Goal: Task Accomplishment & Management: Manage account settings

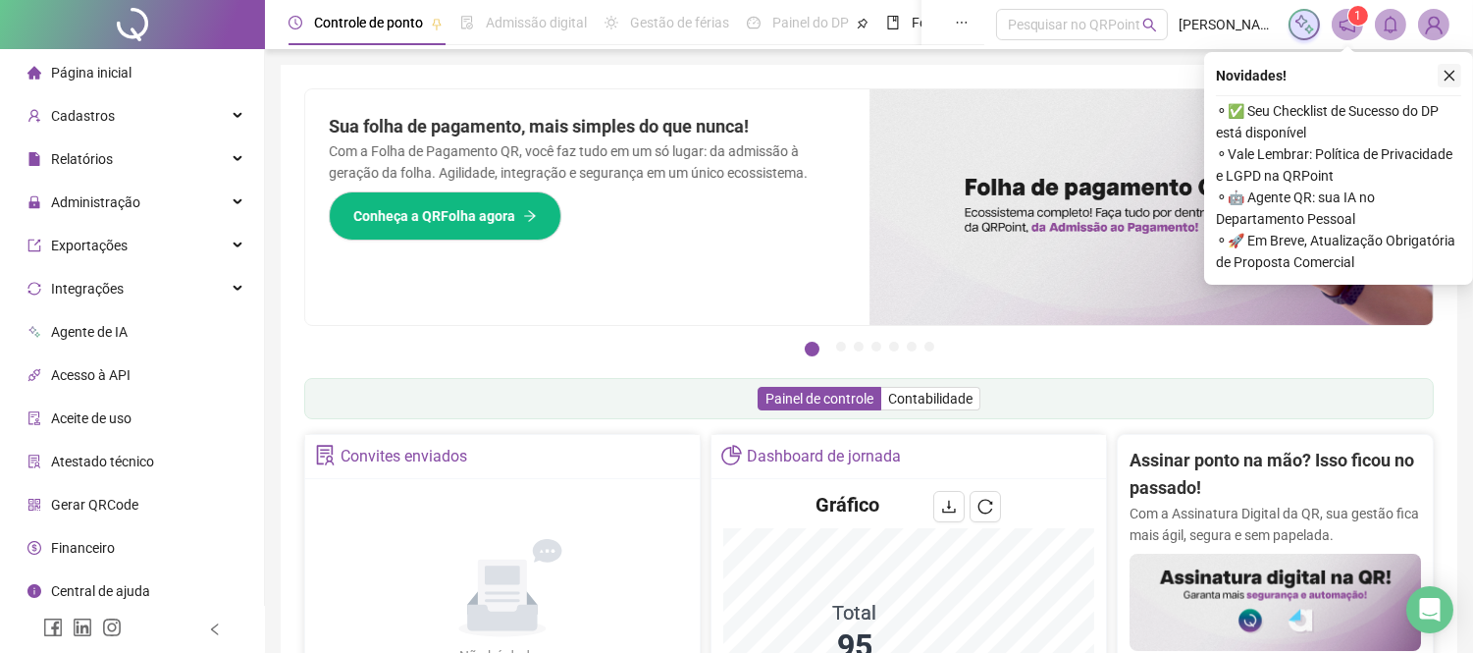
click at [1447, 75] on icon "close" at bounding box center [1450, 76] width 14 height 14
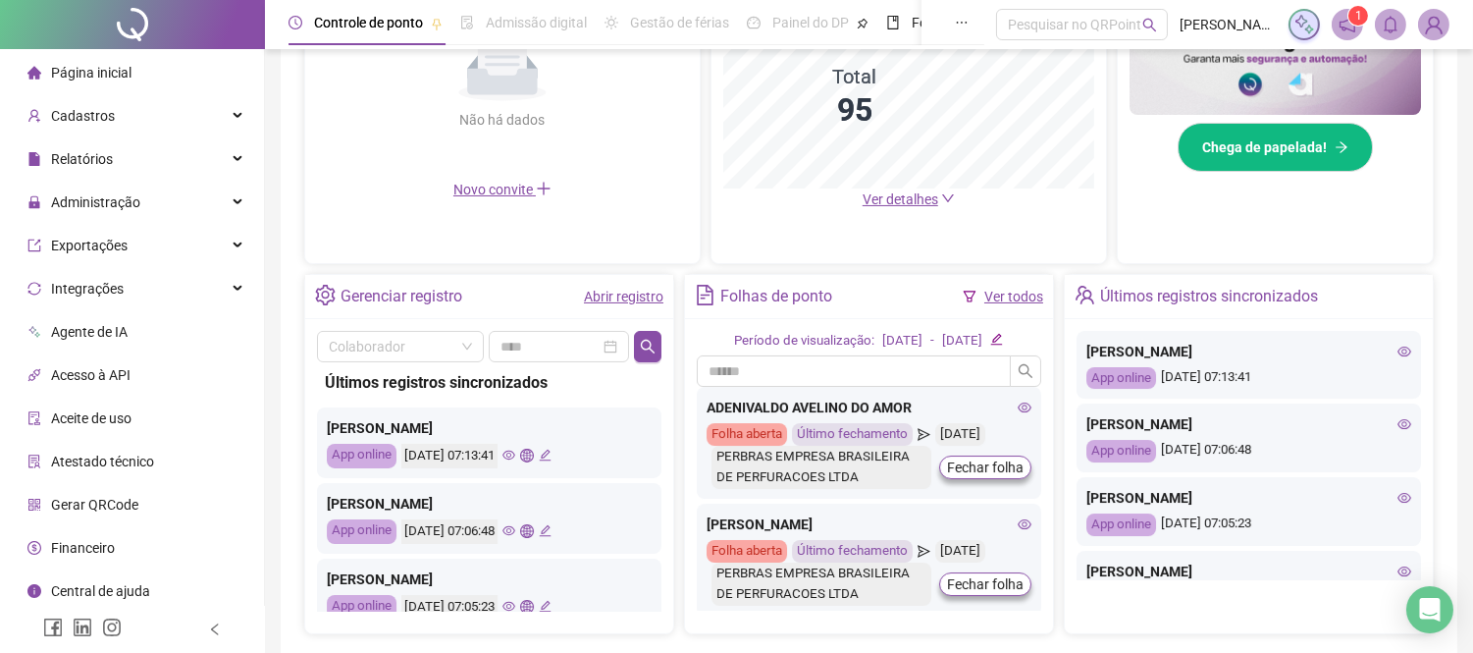
scroll to position [545, 0]
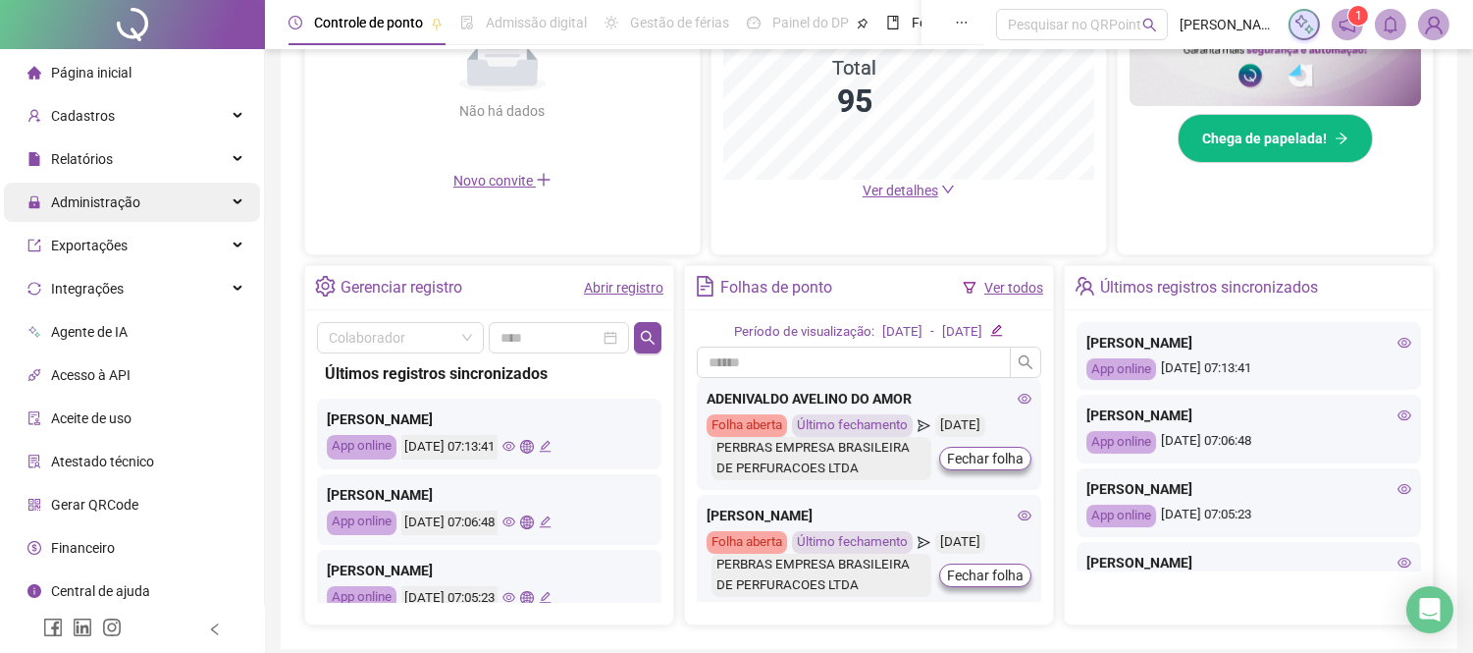
click at [173, 202] on div "Administração" at bounding box center [132, 202] width 256 height 39
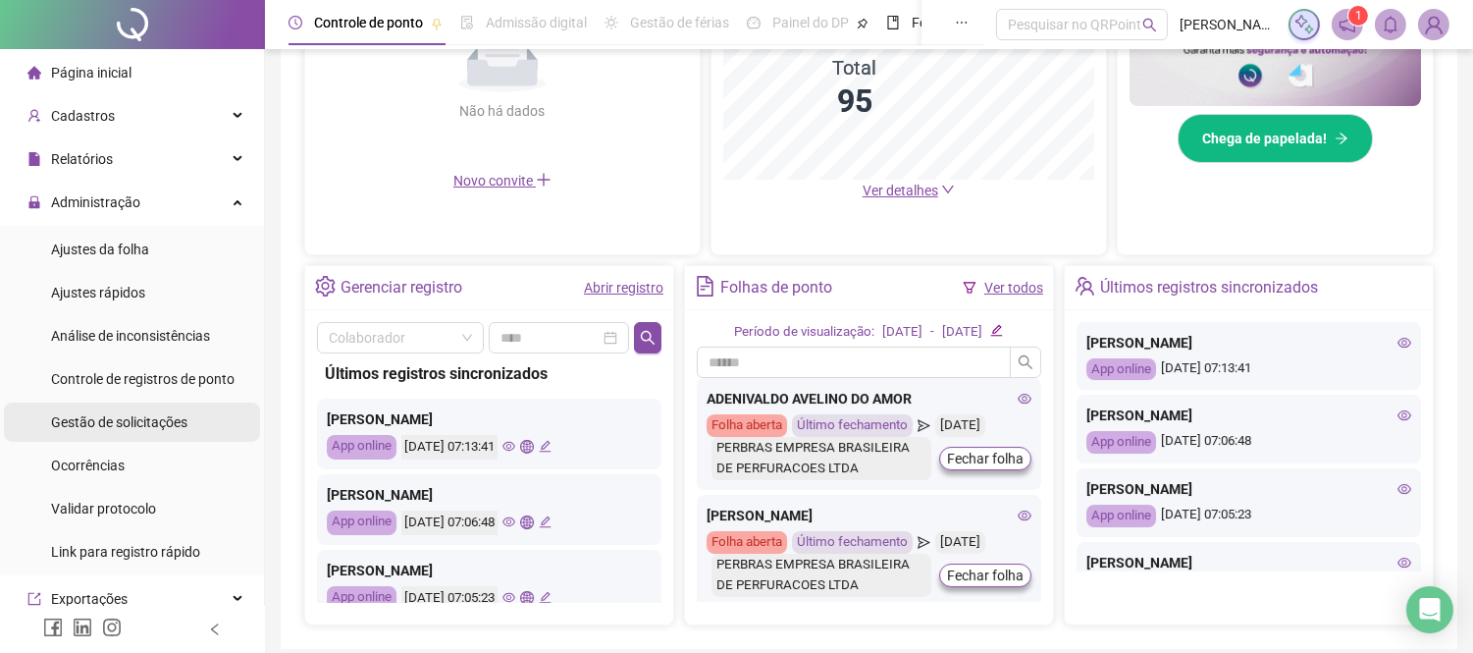
click at [134, 422] on span "Gestão de solicitações" at bounding box center [119, 422] width 136 height 16
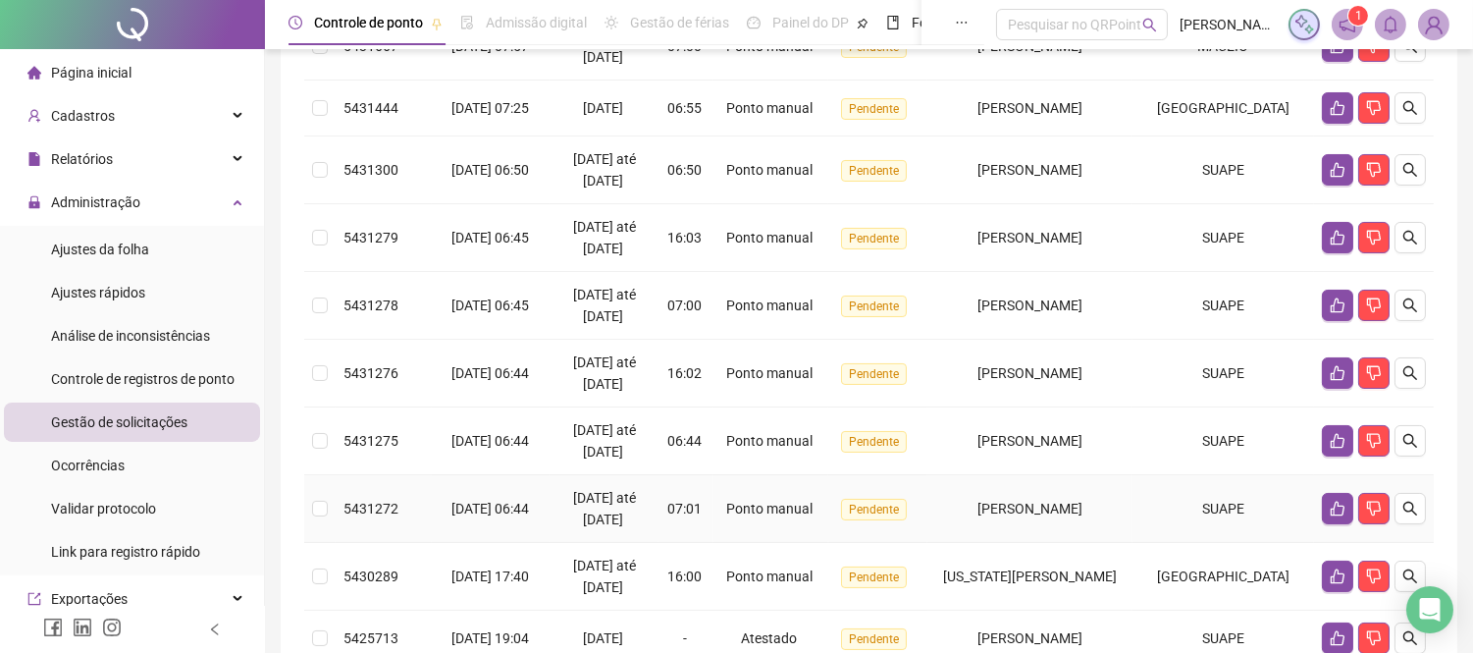
scroll to position [327, 0]
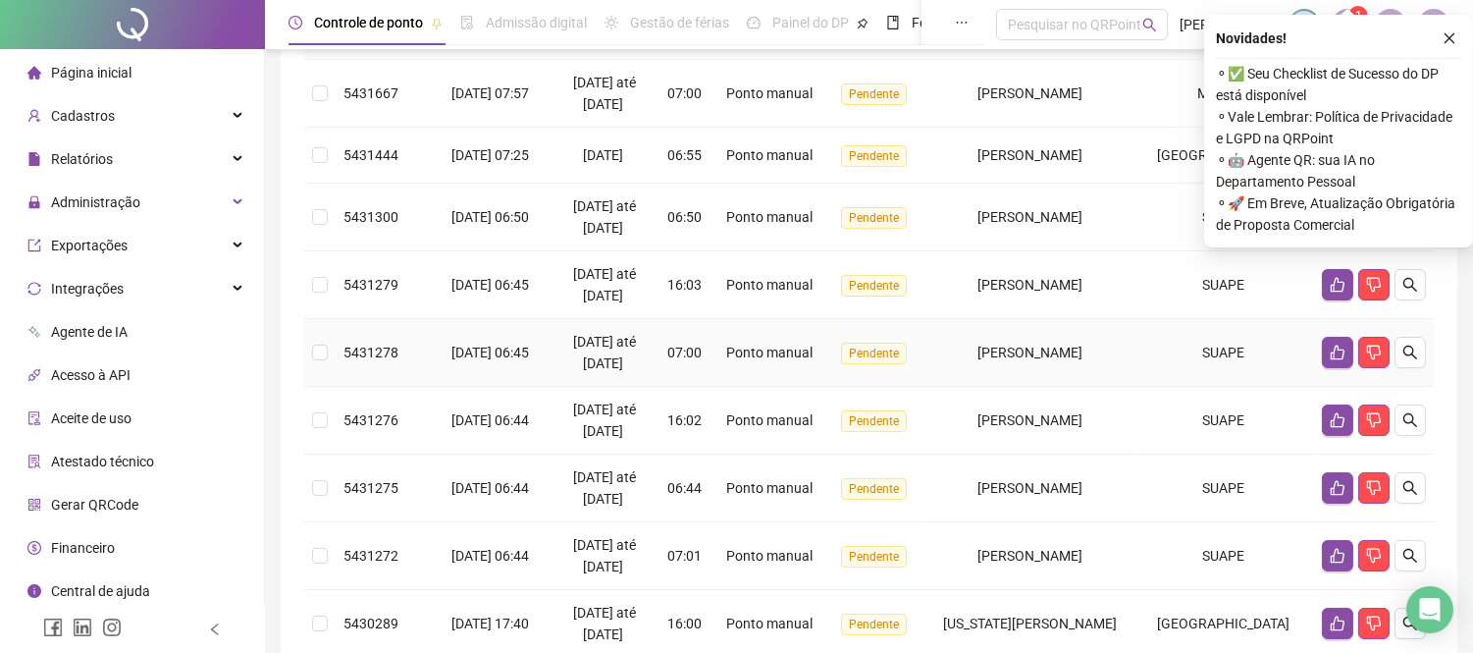
scroll to position [218, 0]
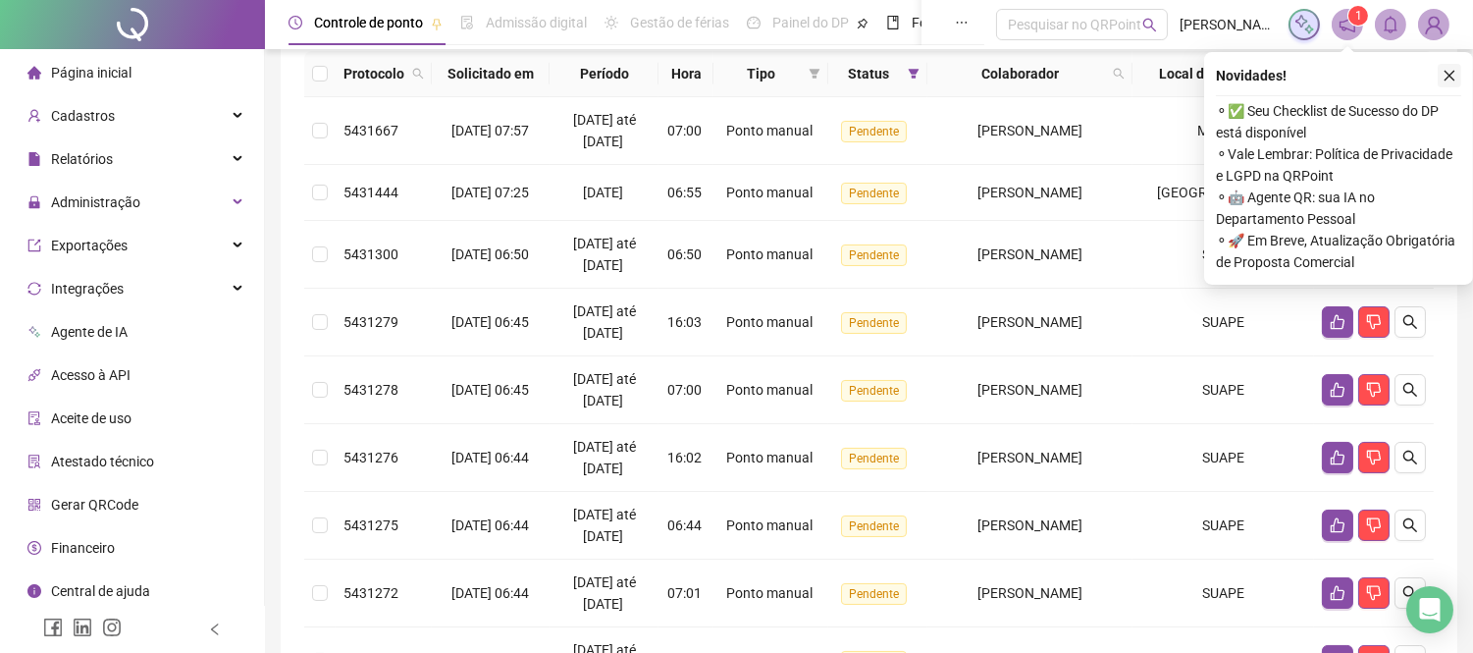
click at [1449, 73] on icon "close" at bounding box center [1450, 76] width 14 height 14
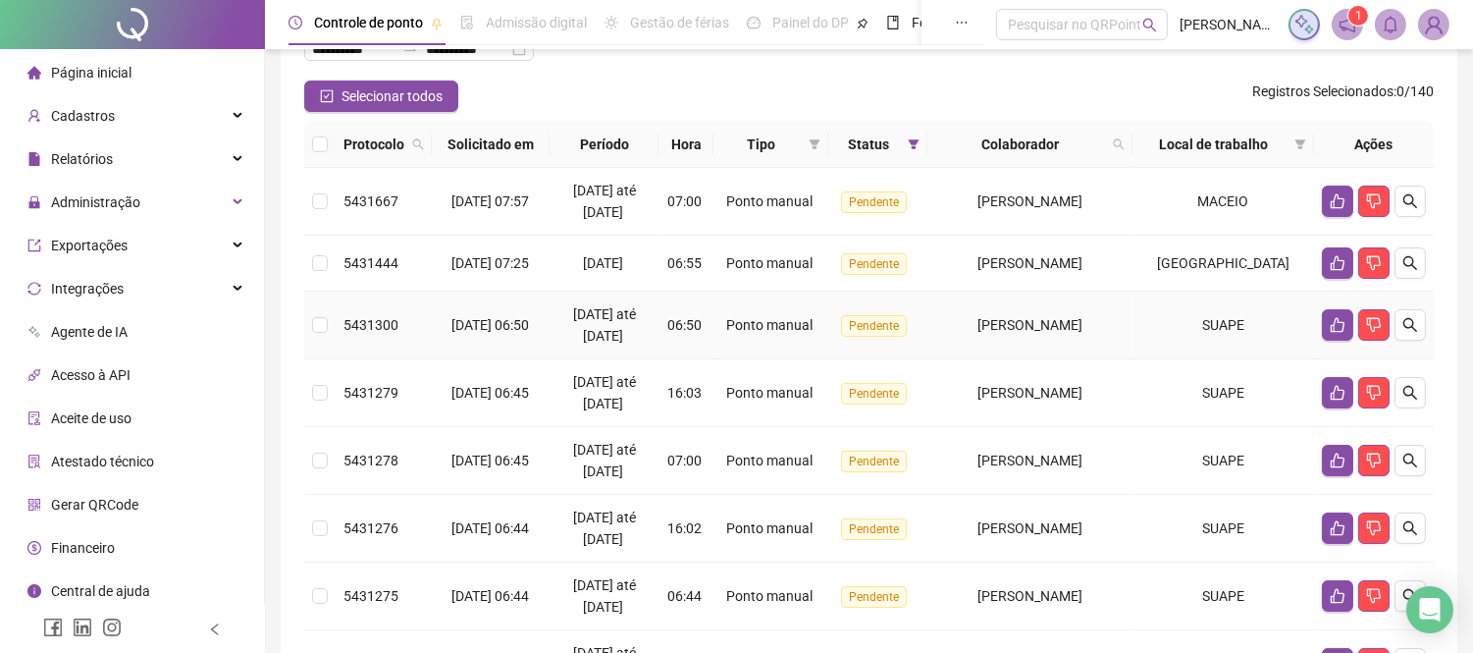
scroll to position [109, 0]
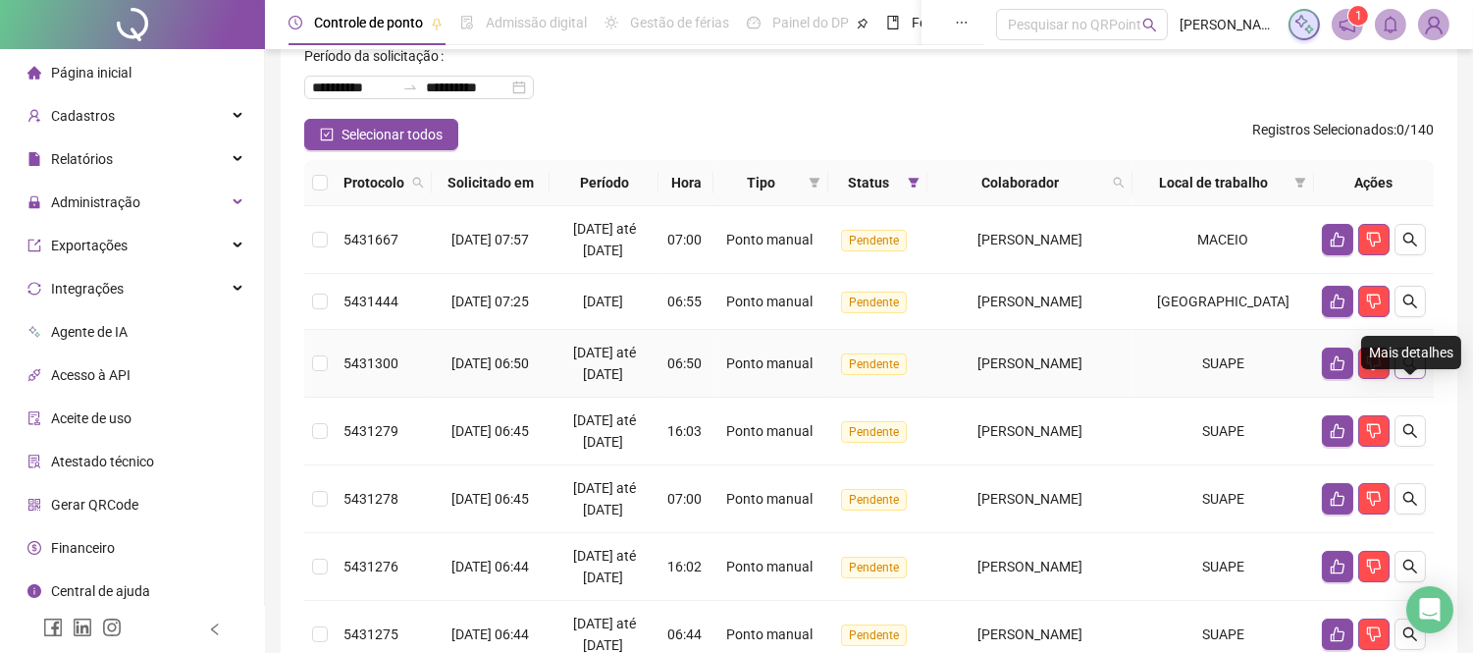
click at [1411, 370] on icon "search" at bounding box center [1411, 363] width 14 height 14
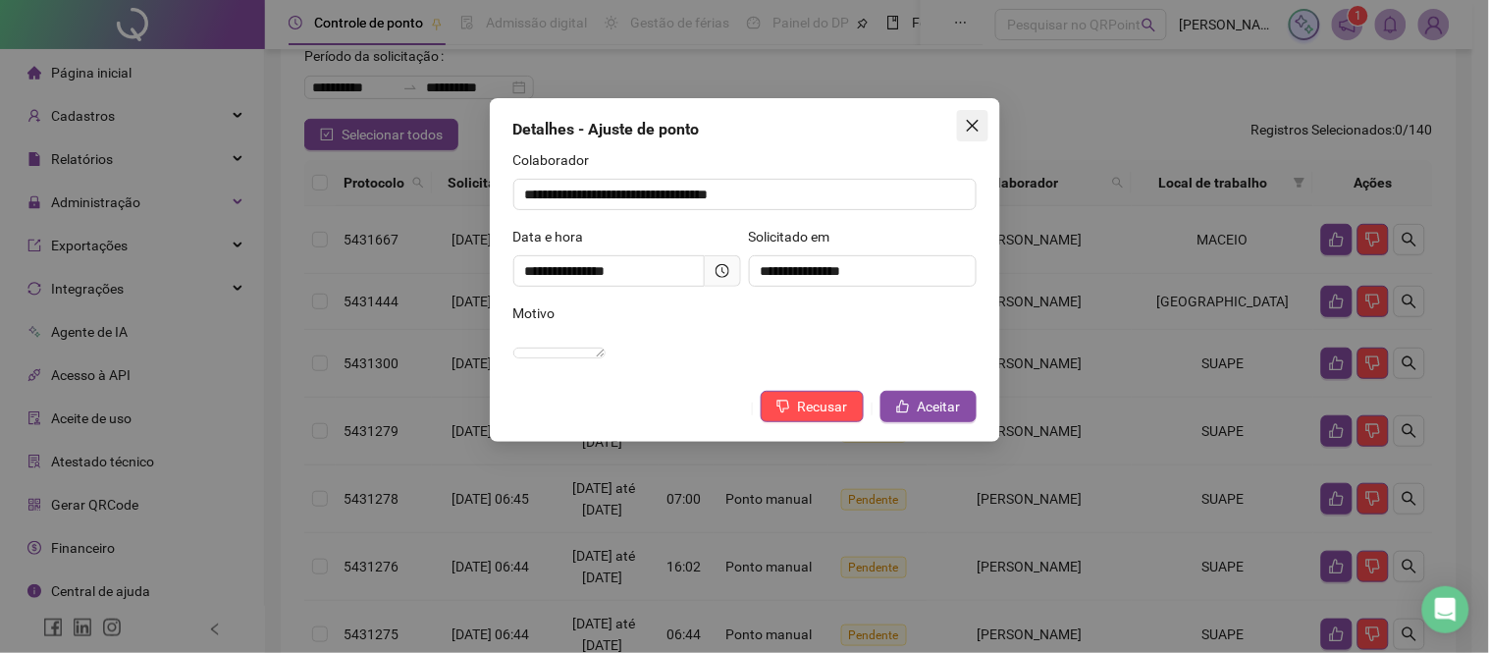
click at [973, 121] on icon "close" at bounding box center [973, 126] width 16 height 16
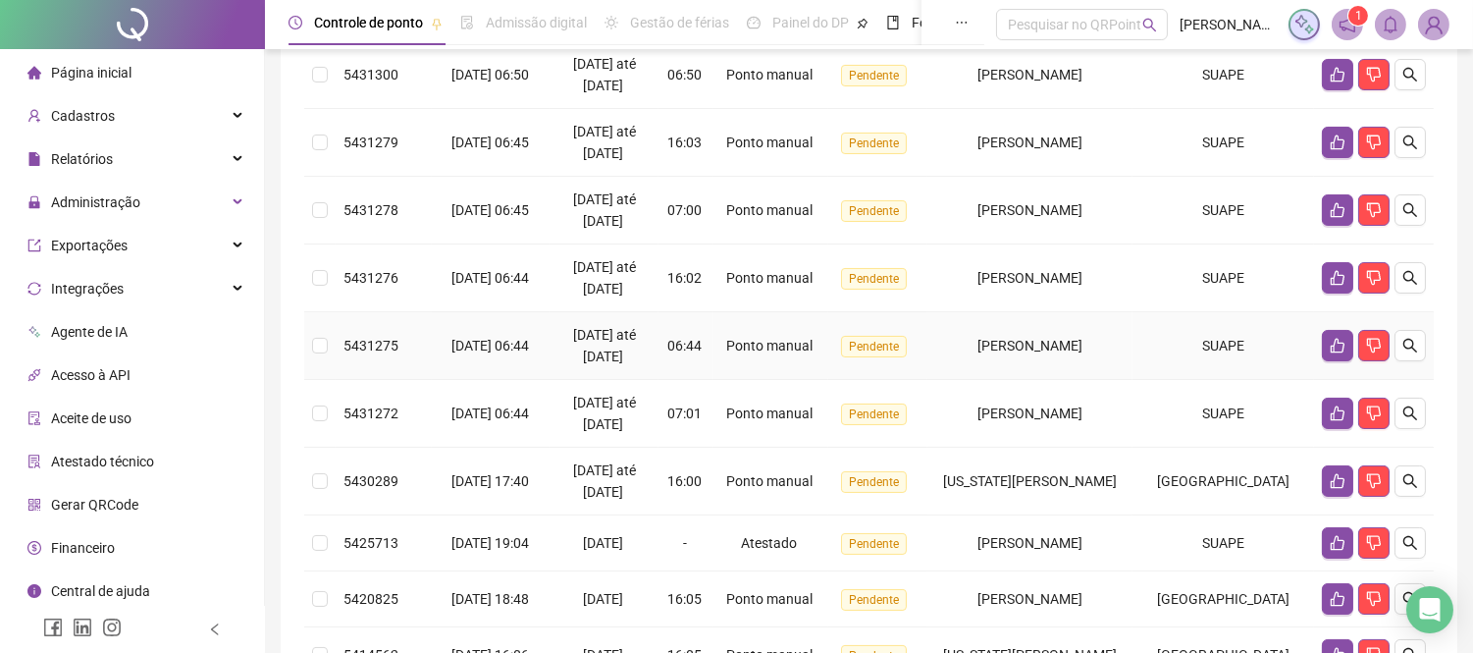
scroll to position [436, 0]
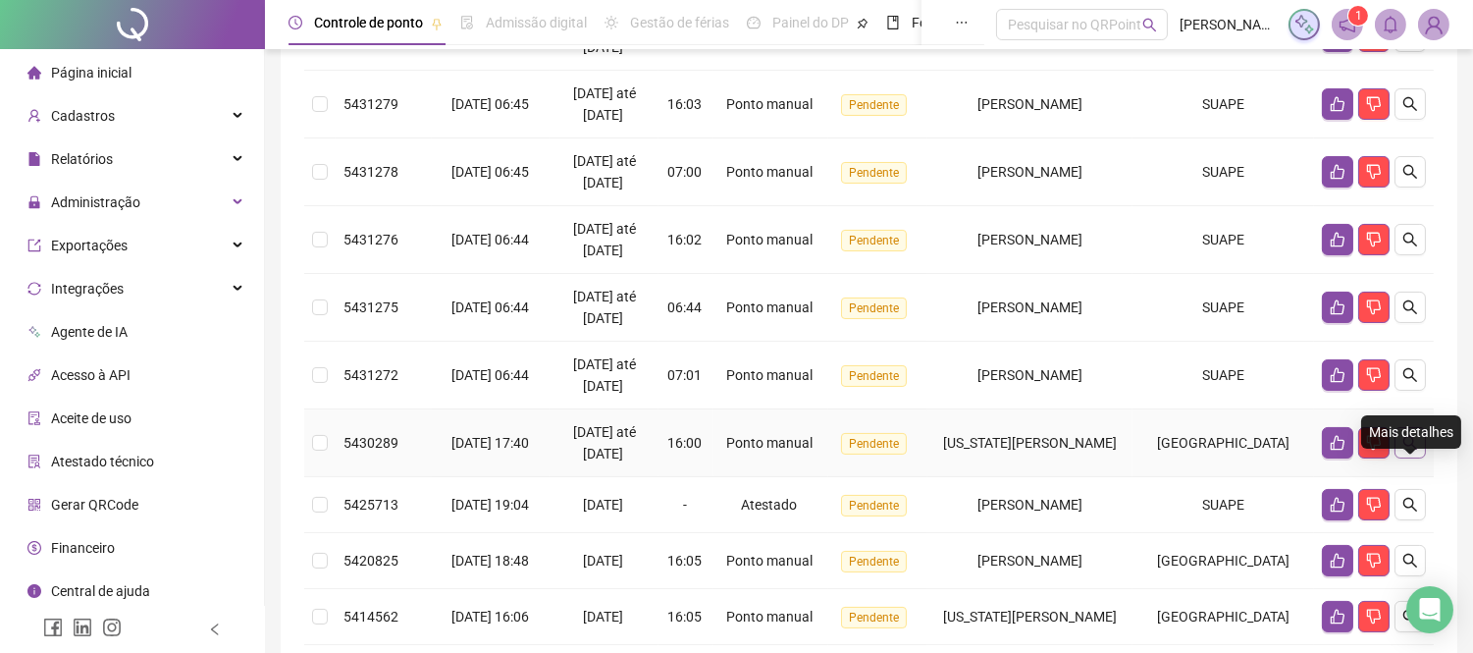
click at [1416, 451] on icon "search" at bounding box center [1411, 443] width 16 height 16
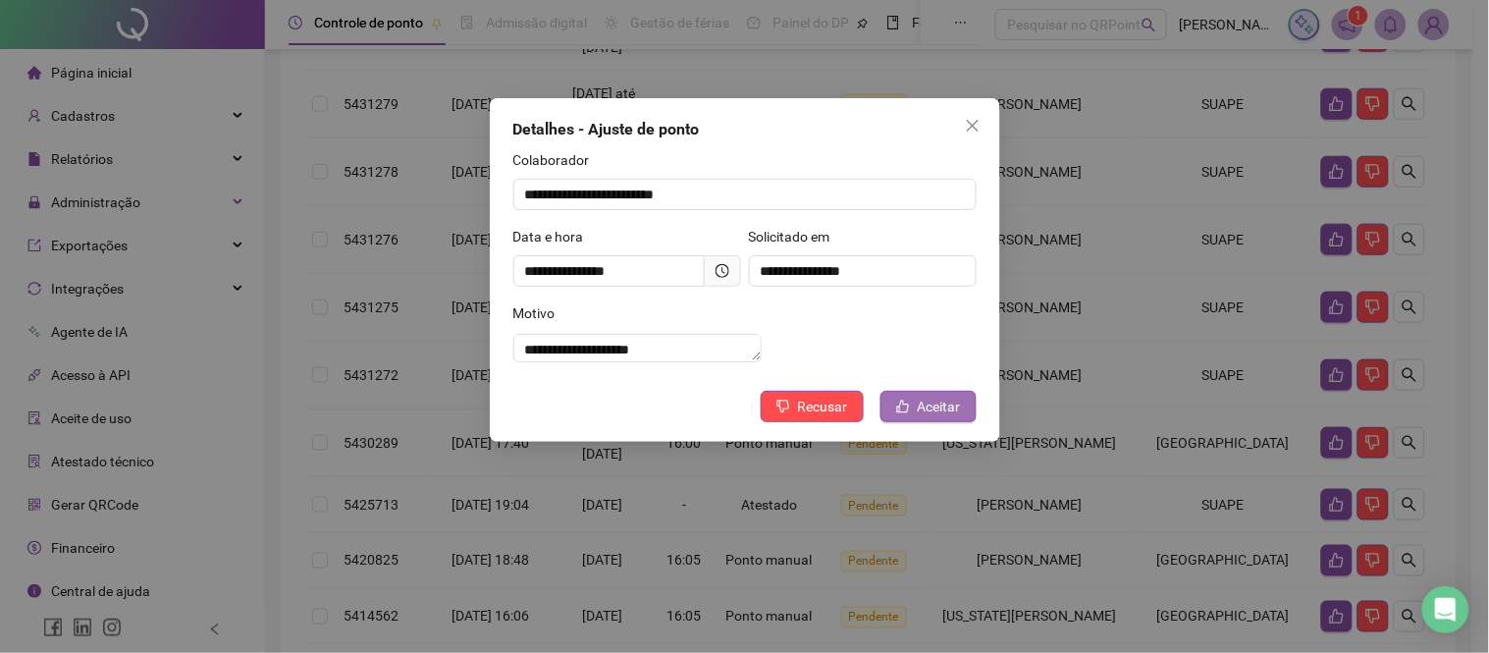
click at [930, 417] on span "Aceitar" at bounding box center [939, 407] width 43 height 22
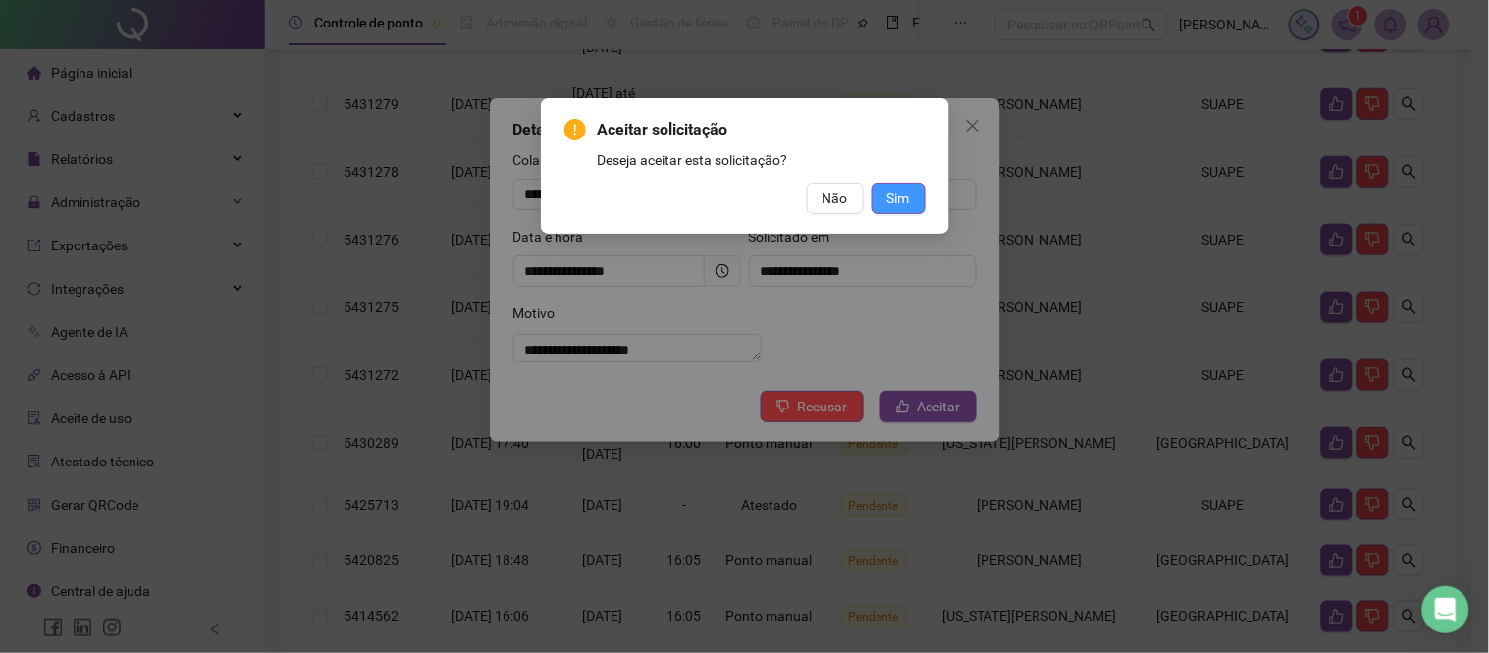
click at [901, 199] on span "Sim" at bounding box center [898, 198] width 23 height 22
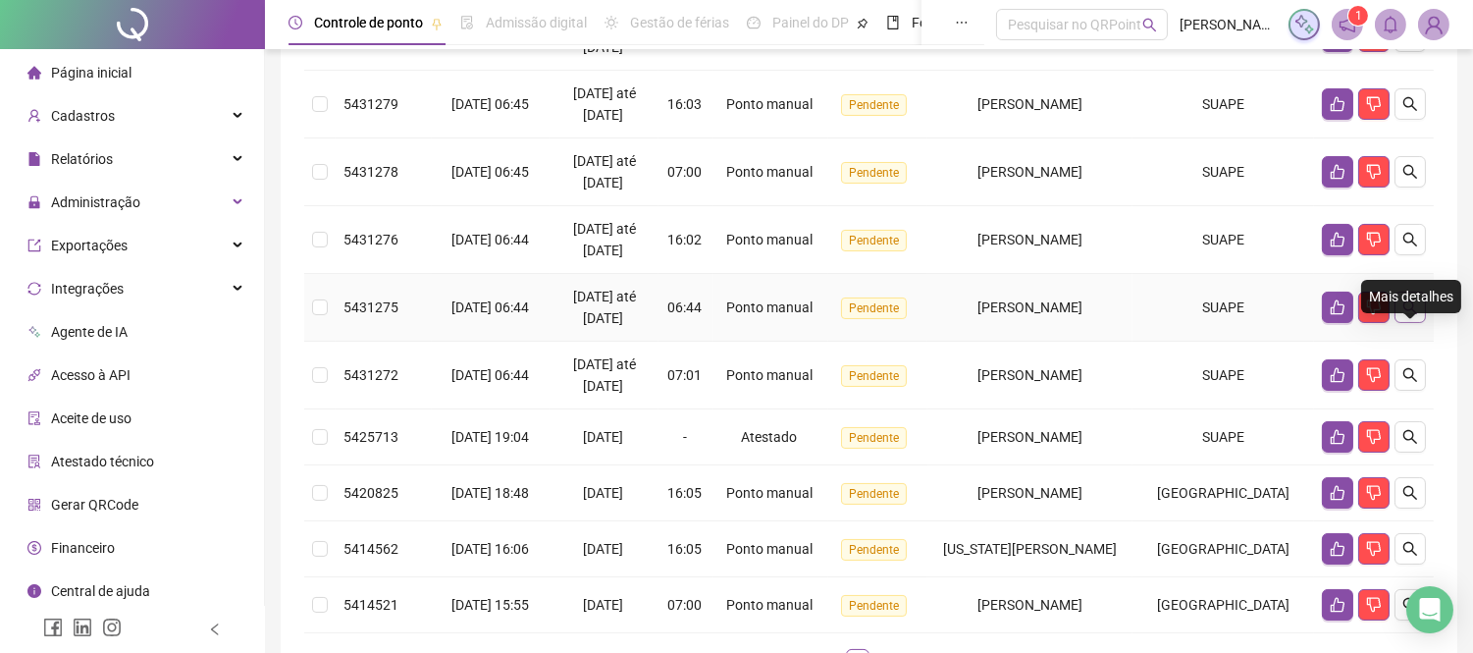
click at [1410, 315] on icon "search" at bounding box center [1411, 307] width 16 height 16
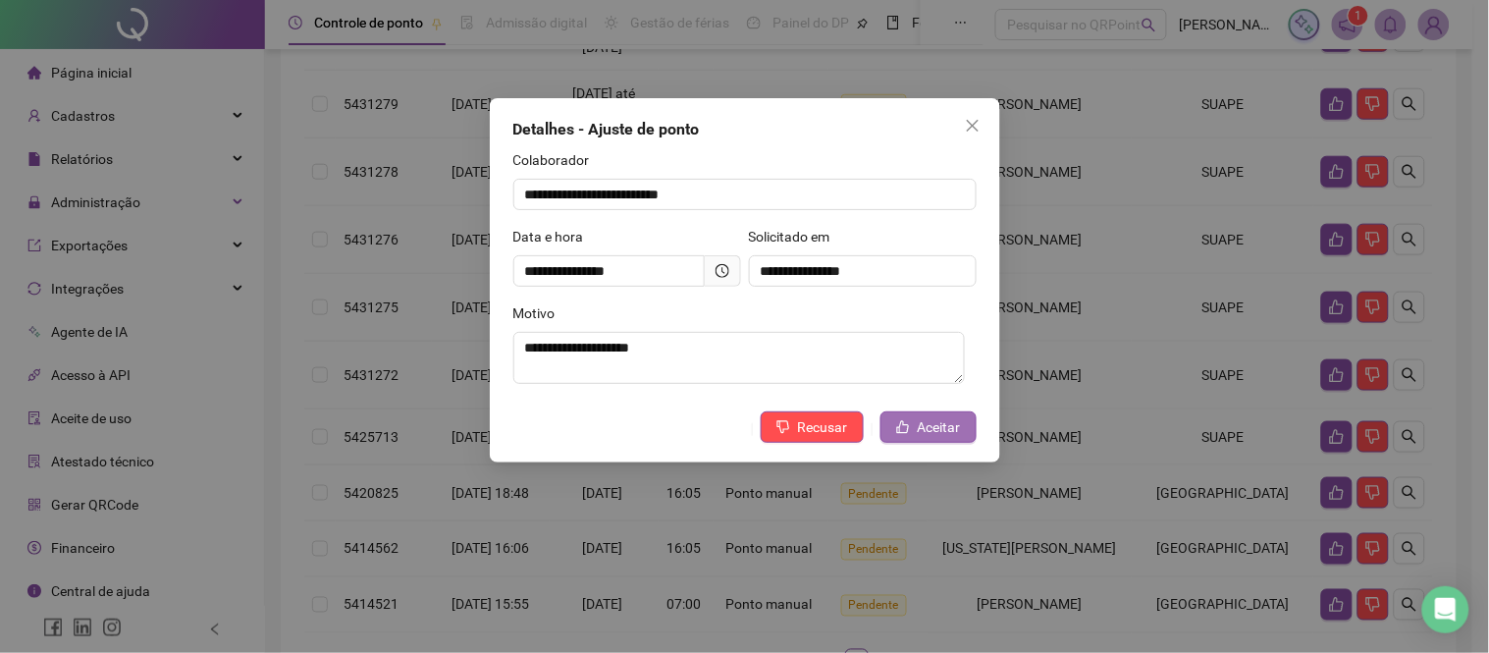
click at [932, 427] on span "Aceitar" at bounding box center [939, 427] width 43 height 22
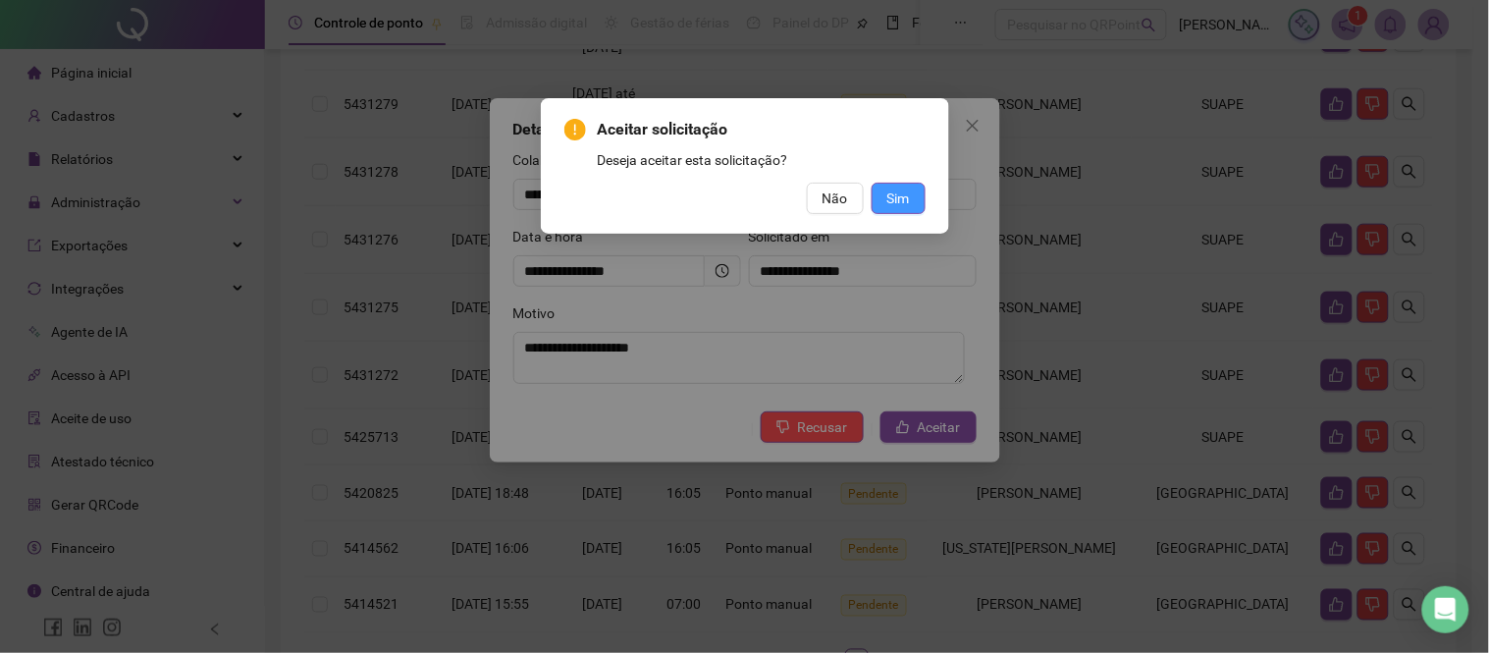
click at [899, 203] on span "Sim" at bounding box center [898, 198] width 23 height 22
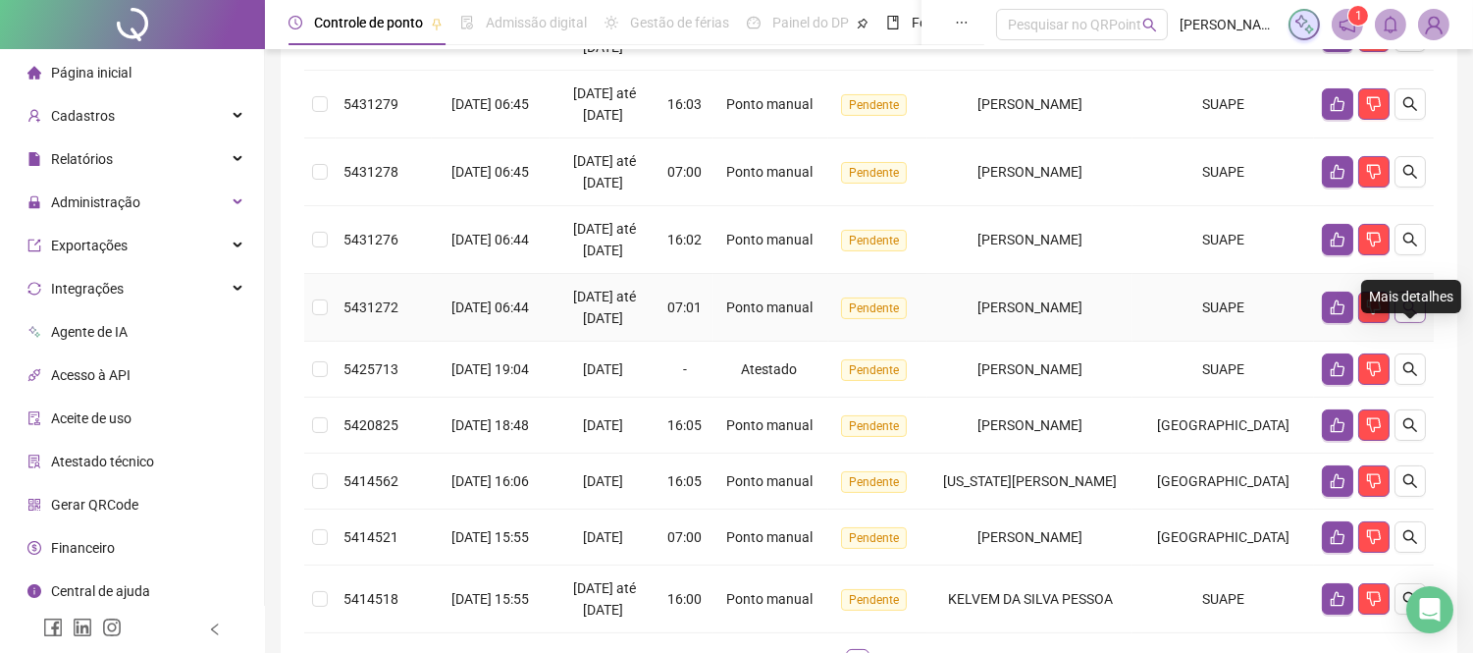
click at [1425, 323] on button "button" at bounding box center [1410, 307] width 31 height 31
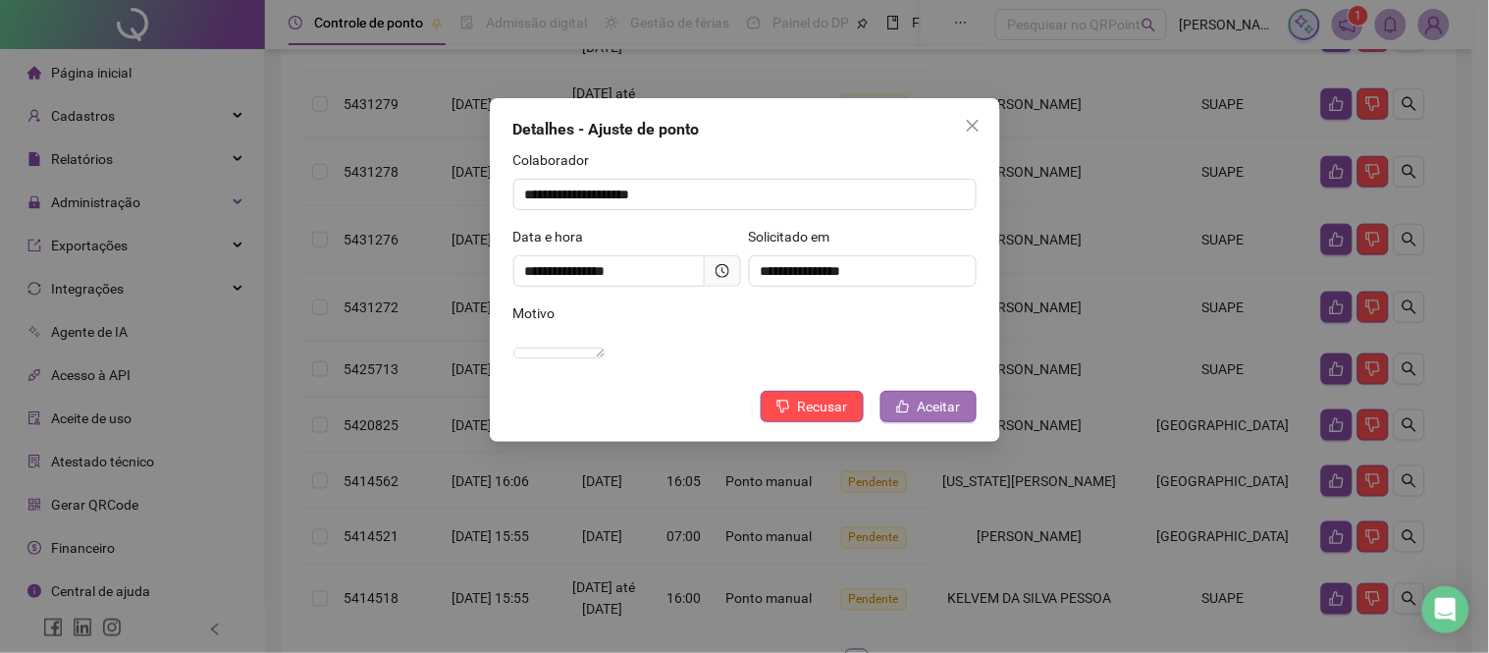
click at [930, 417] on span "Aceitar" at bounding box center [939, 407] width 43 height 22
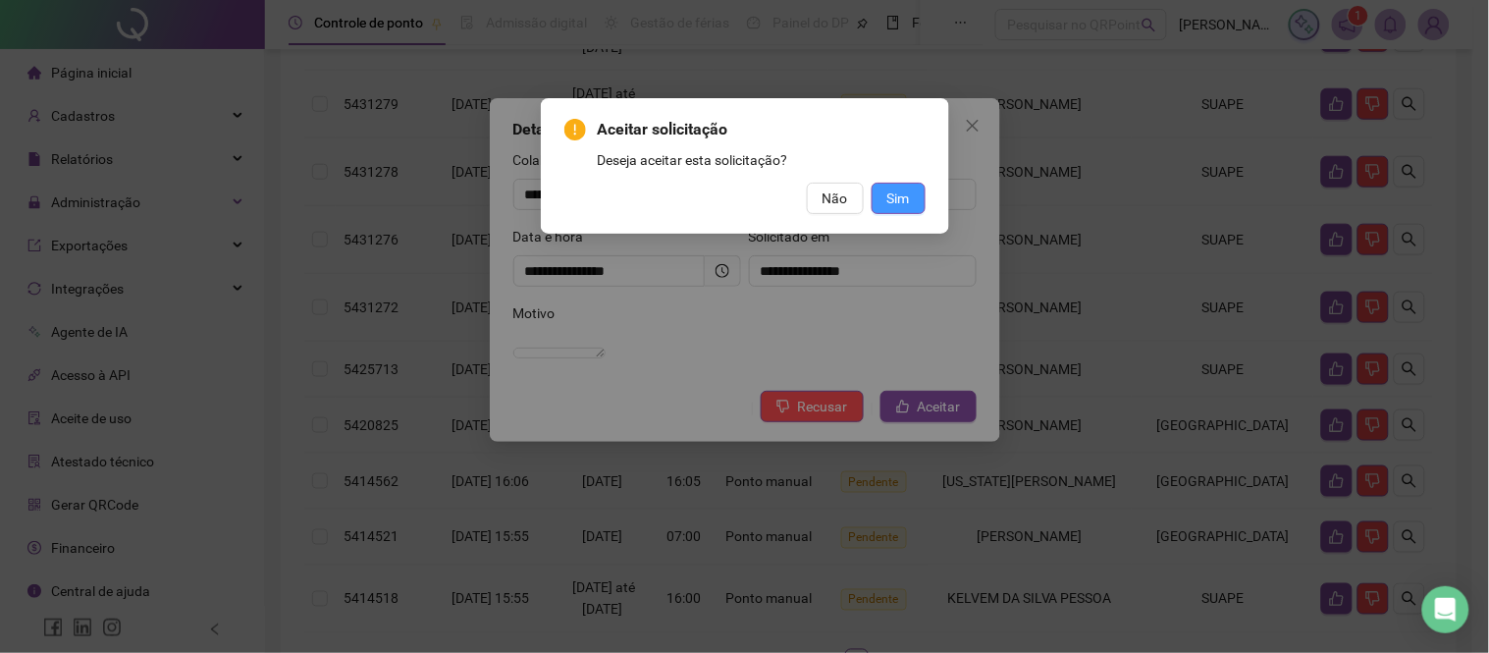
click at [899, 198] on span "Sim" at bounding box center [898, 198] width 23 height 22
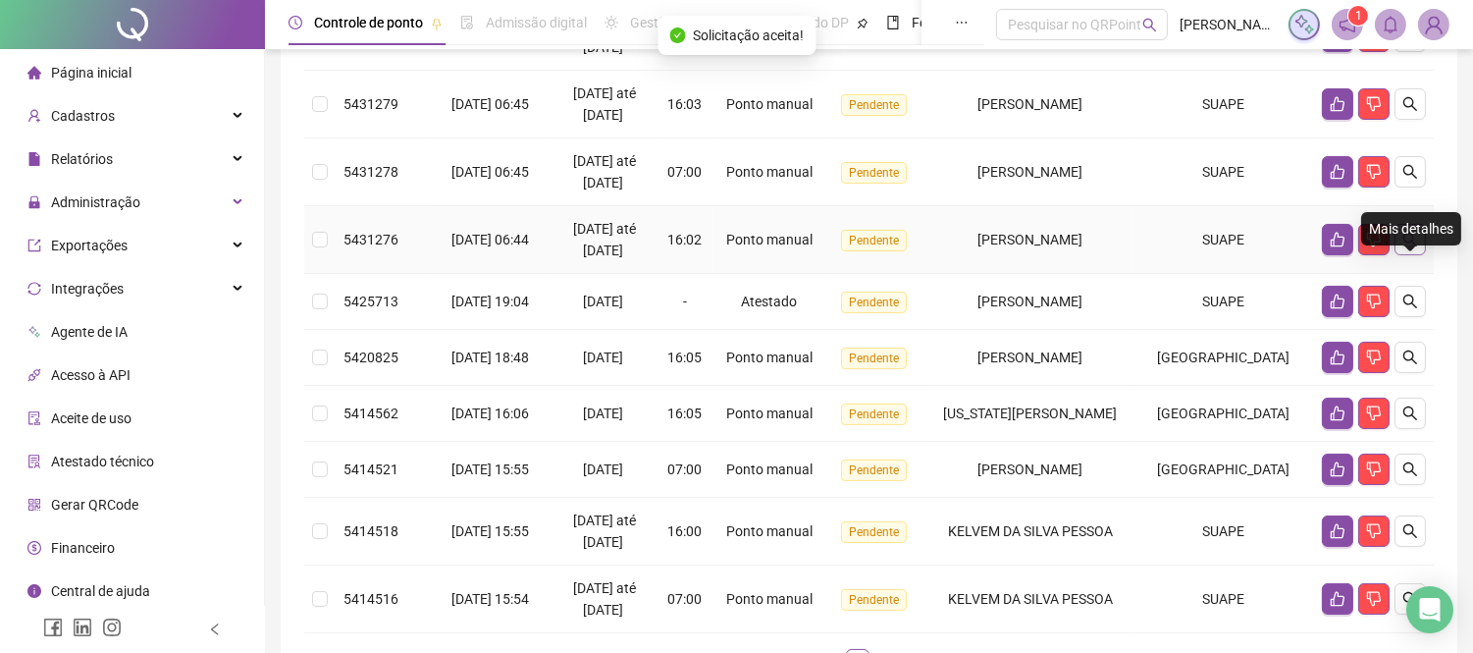
click at [1408, 247] on icon "search" at bounding box center [1411, 240] width 16 height 16
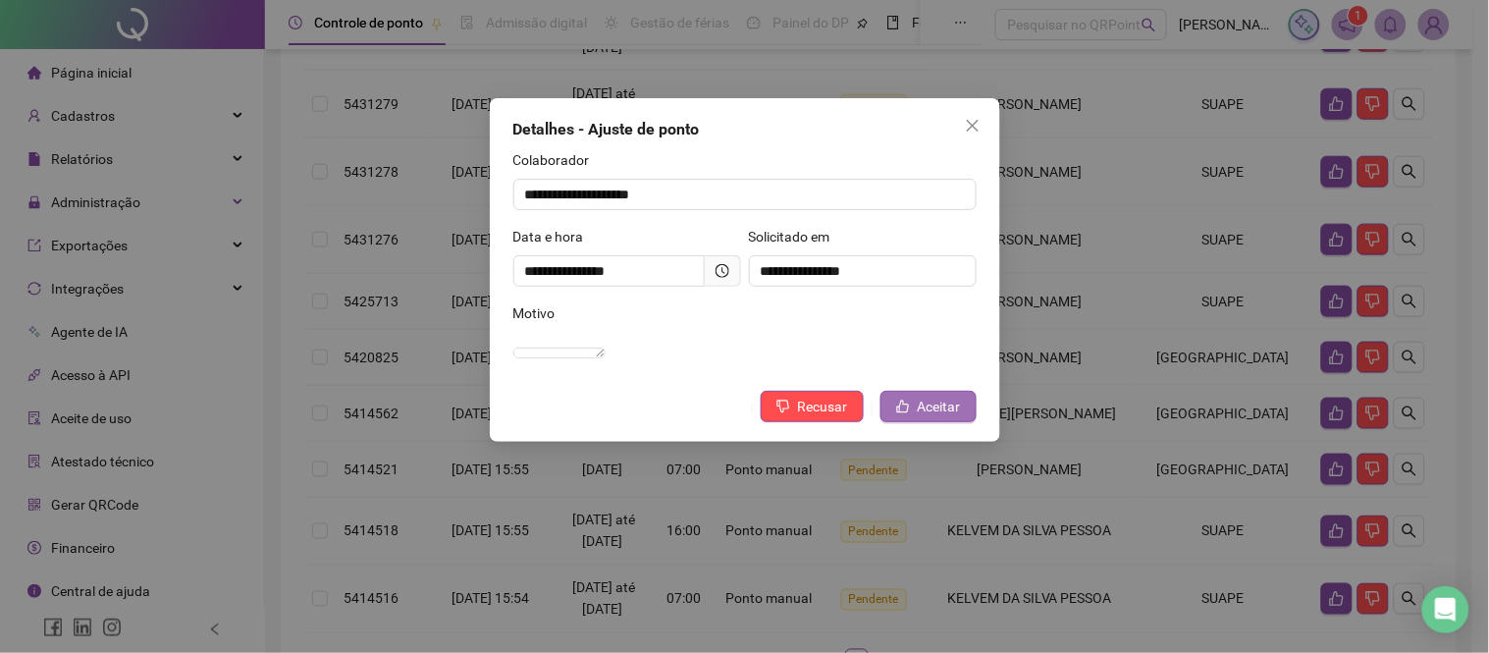
click at [927, 417] on span "Aceitar" at bounding box center [939, 407] width 43 height 22
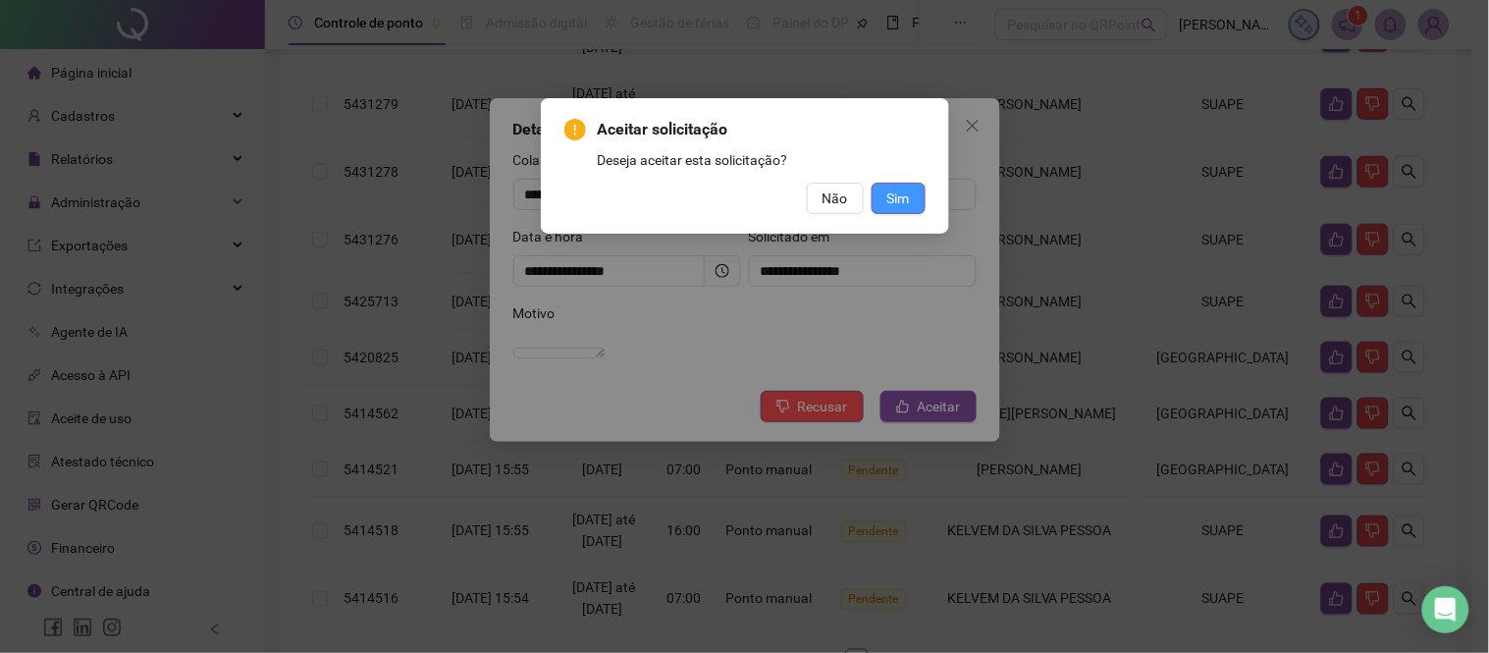
click at [913, 188] on button "Sim" at bounding box center [899, 198] width 54 height 31
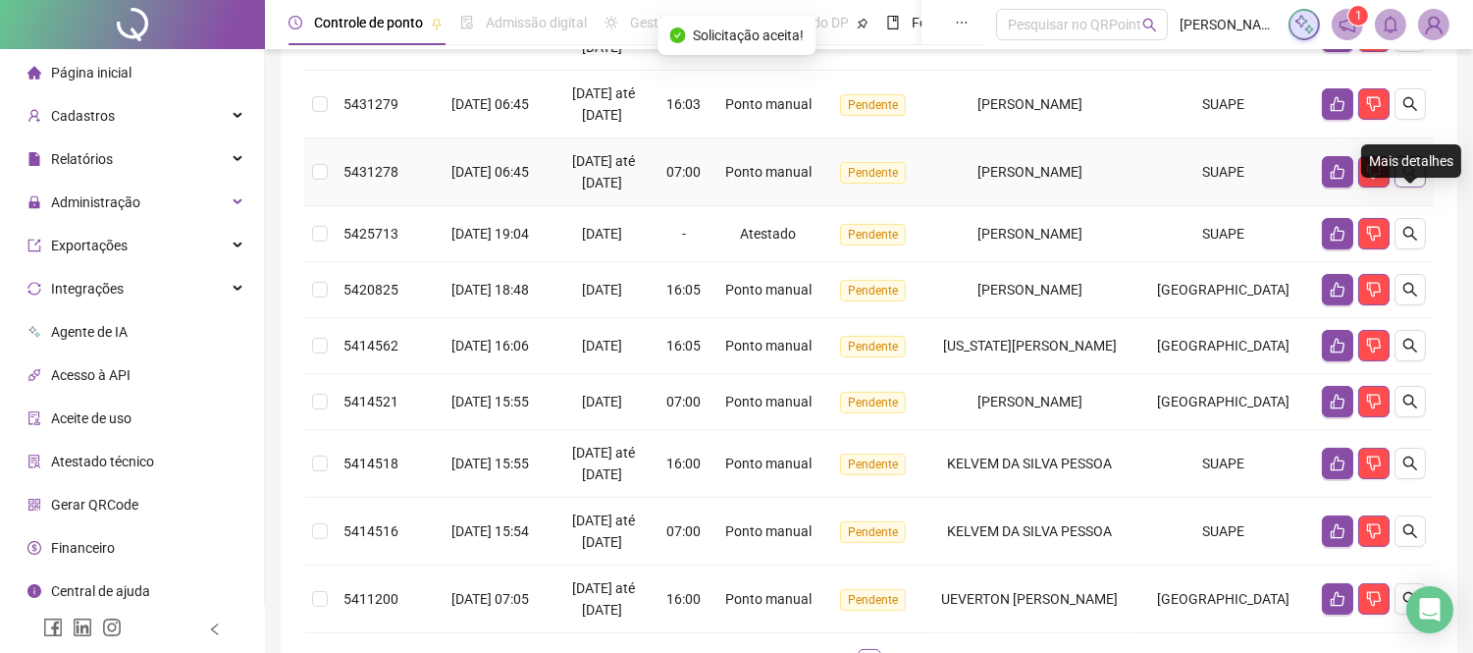
click at [1410, 180] on icon "search" at bounding box center [1411, 172] width 16 height 16
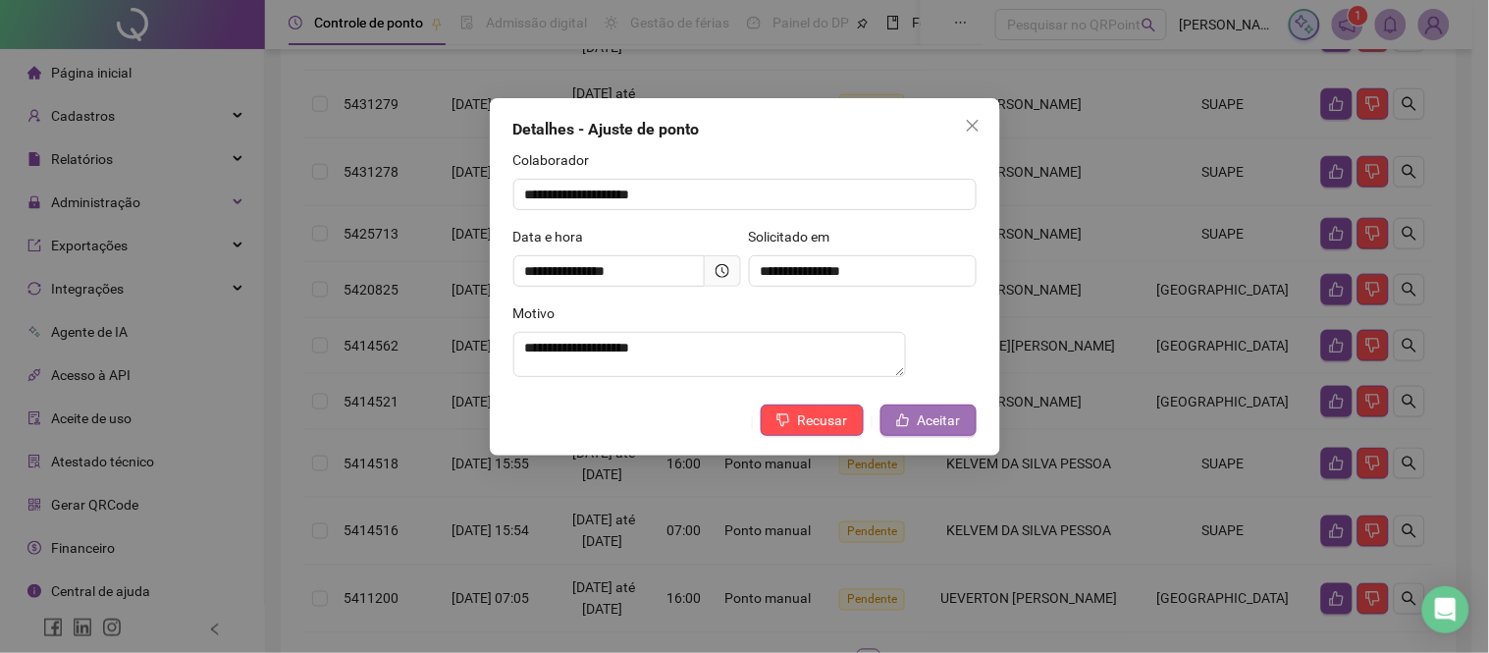
click at [928, 416] on span "Aceitar" at bounding box center [939, 420] width 43 height 22
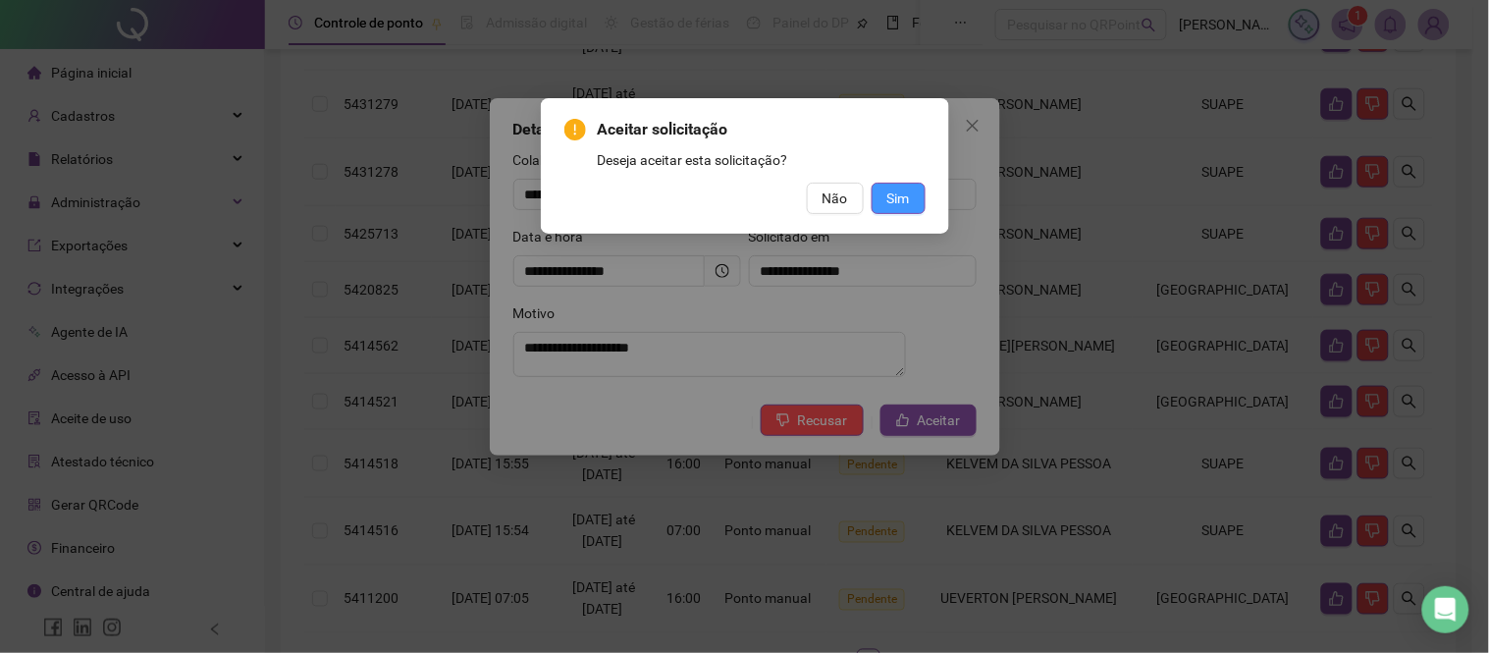
click at [904, 200] on span "Sim" at bounding box center [898, 198] width 23 height 22
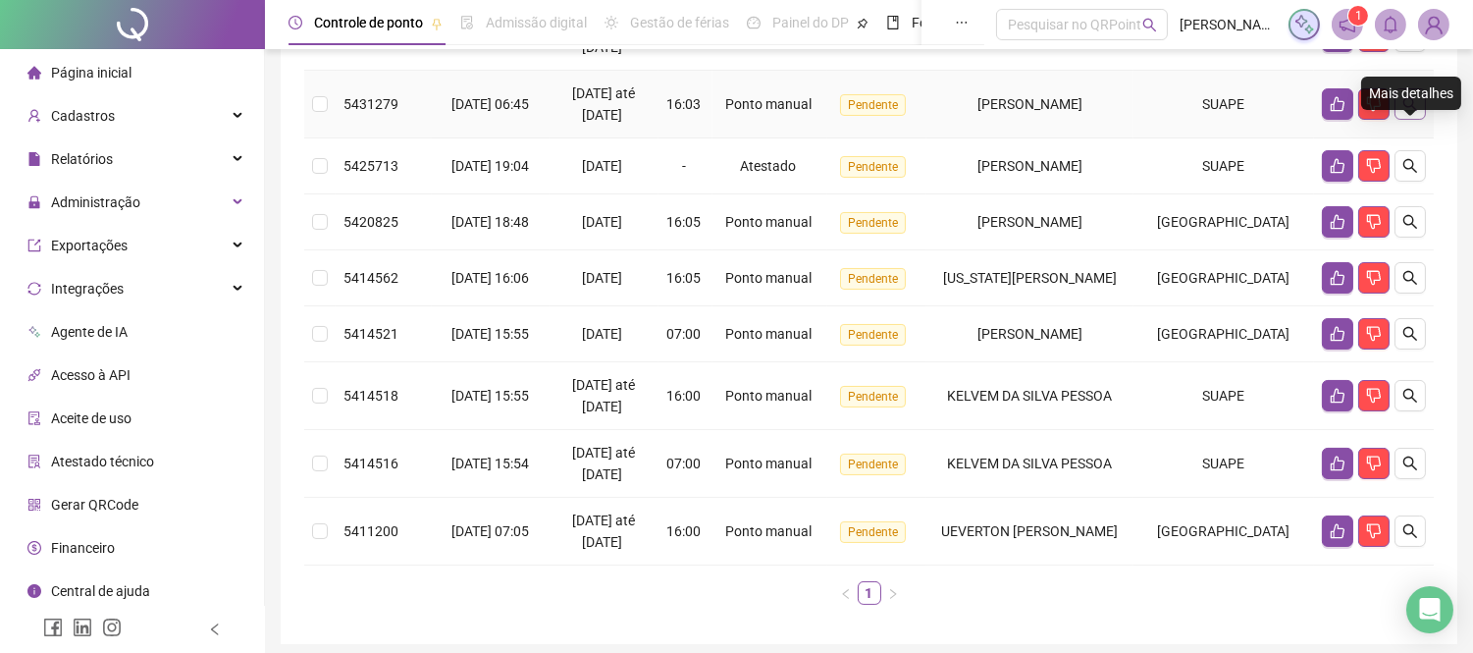
click at [1411, 112] on icon "search" at bounding box center [1411, 104] width 16 height 16
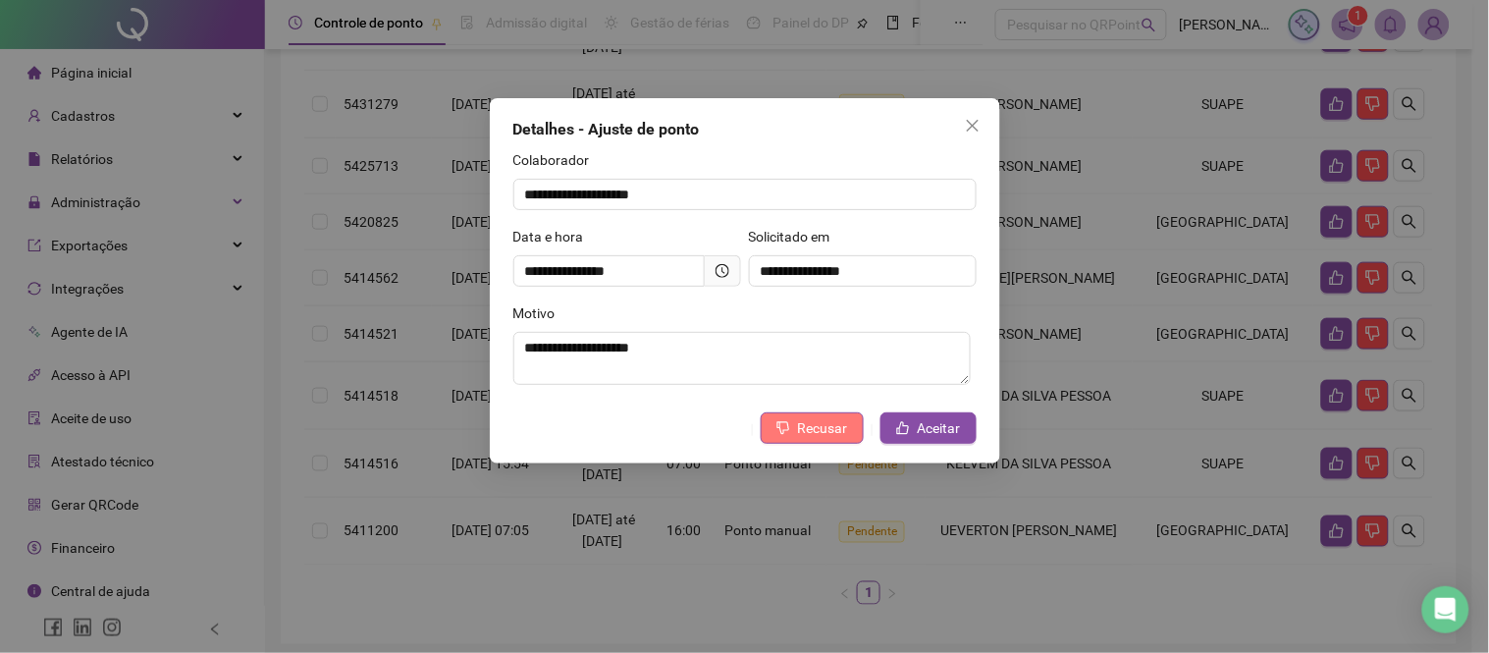
click at [802, 429] on span "Recusar" at bounding box center [823, 428] width 50 height 22
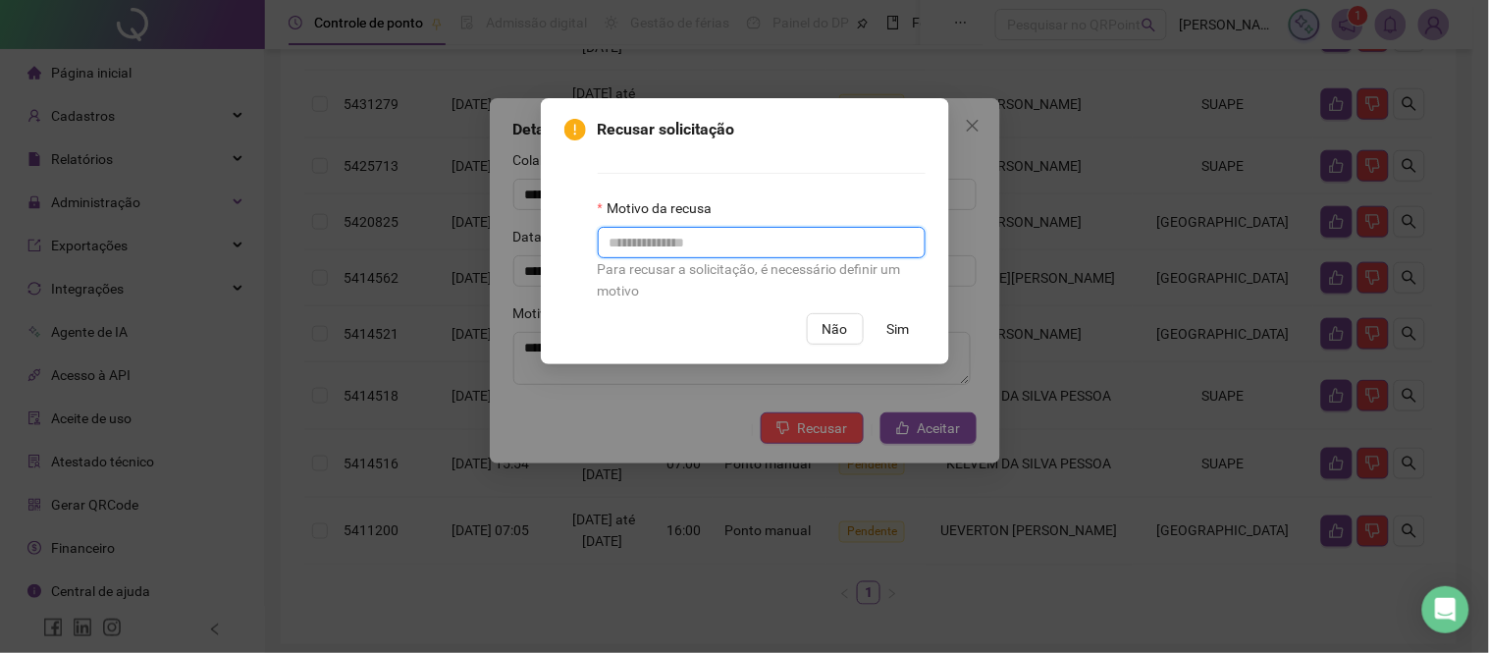
click at [715, 253] on input "text" at bounding box center [762, 242] width 328 height 31
type input "**********"
click at [899, 336] on span "Sim" at bounding box center [898, 329] width 23 height 22
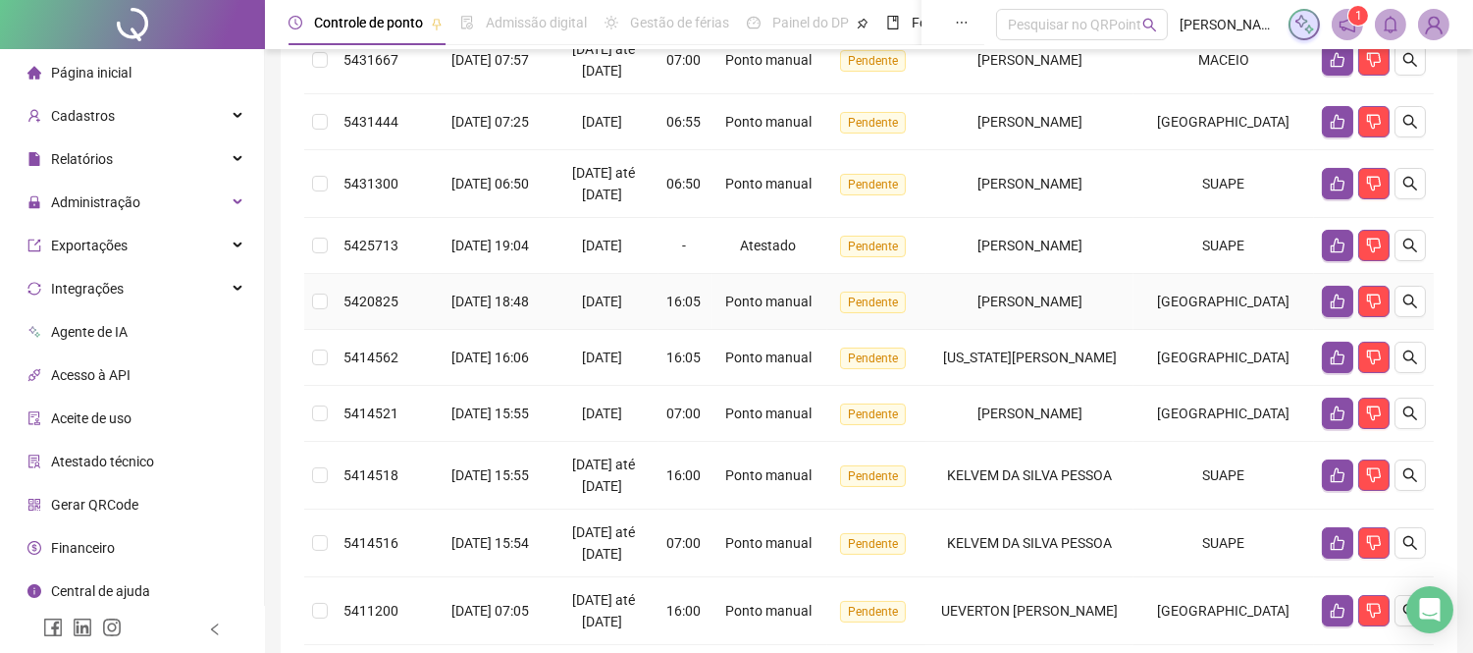
scroll to position [327, 0]
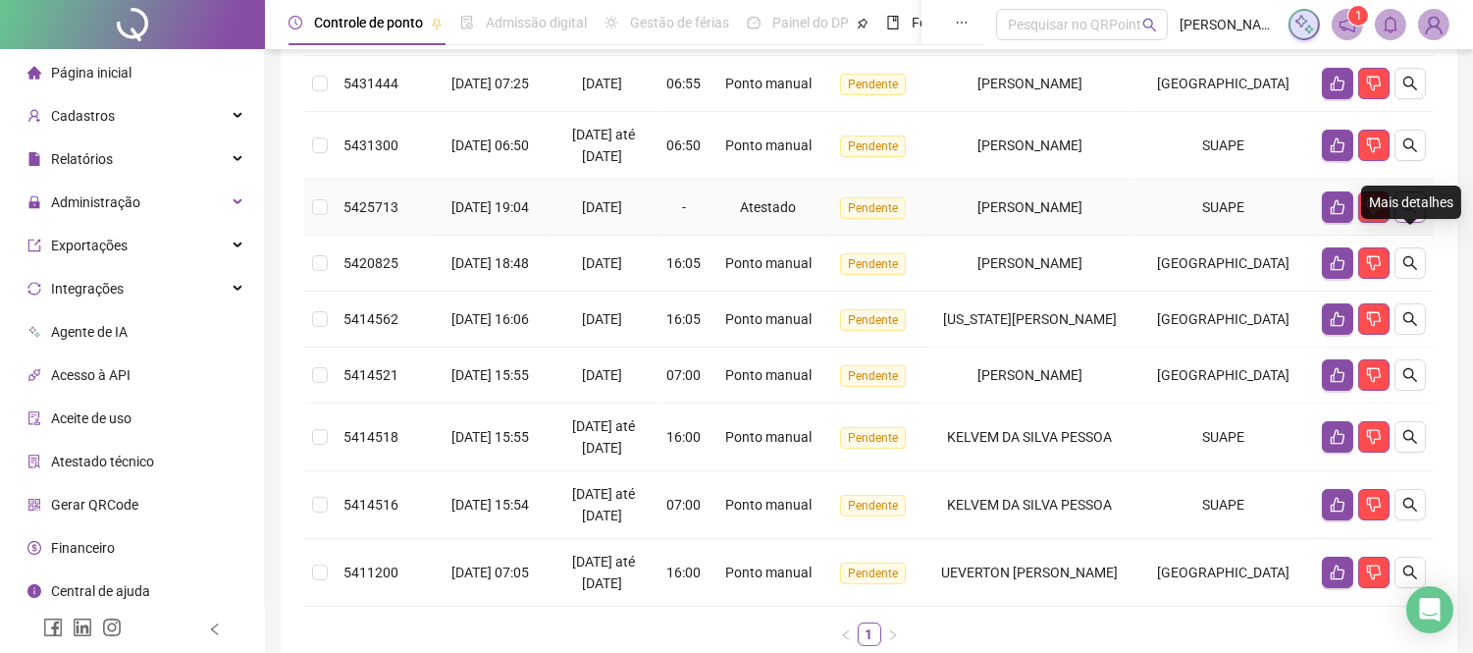
click at [1417, 215] on icon "search" at bounding box center [1411, 207] width 16 height 16
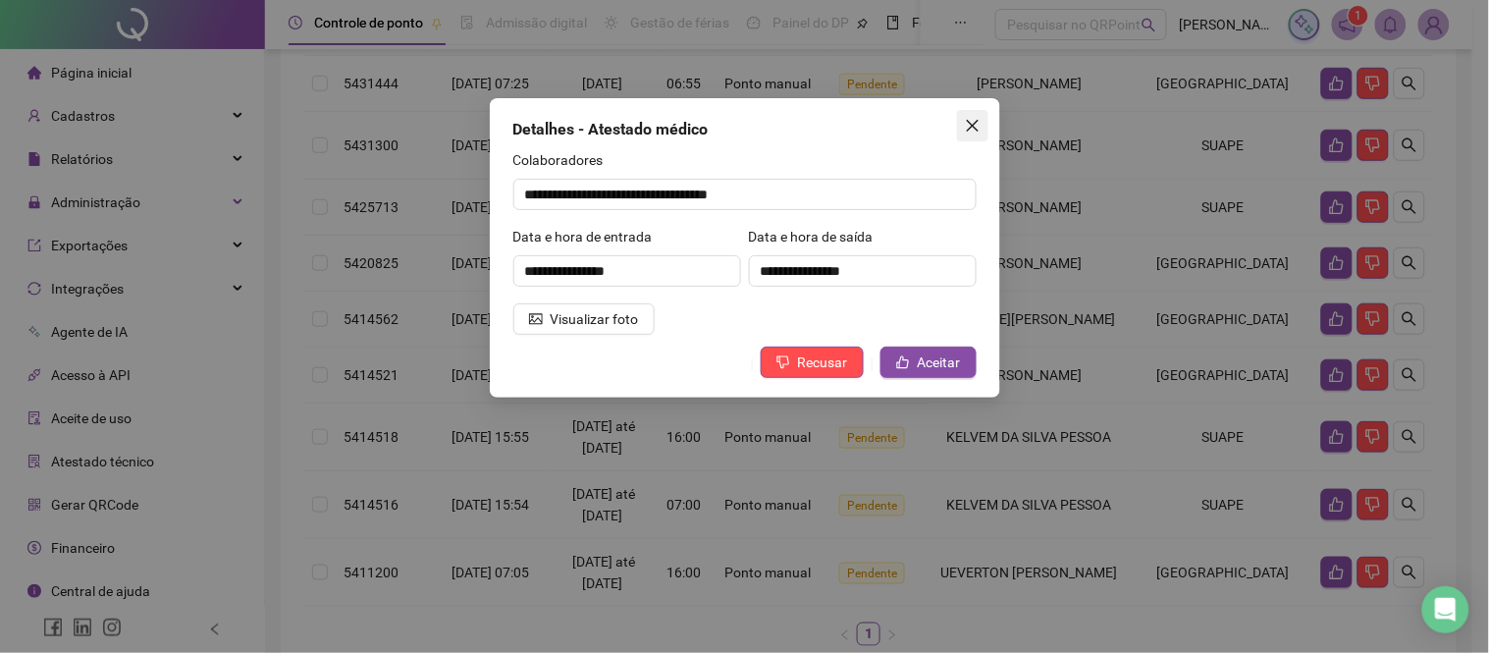
click at [973, 130] on icon "close" at bounding box center [973, 126] width 16 height 16
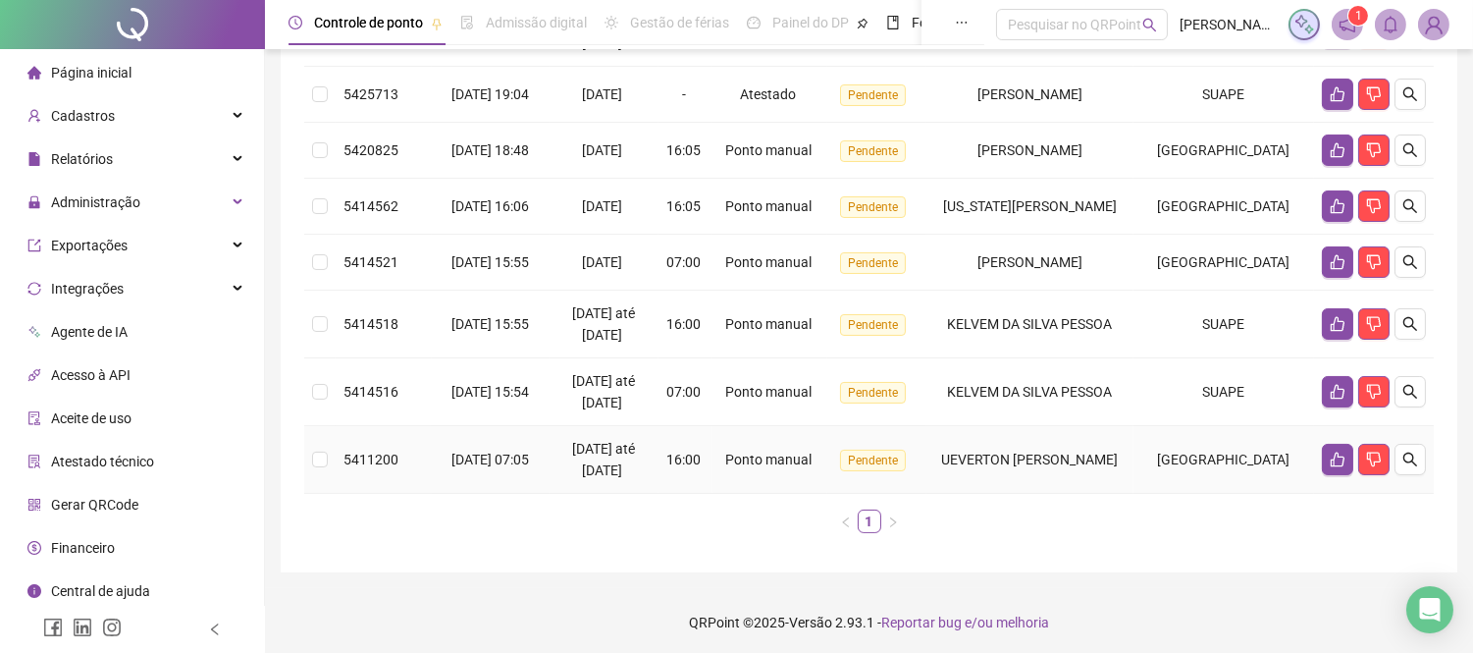
scroll to position [88, 0]
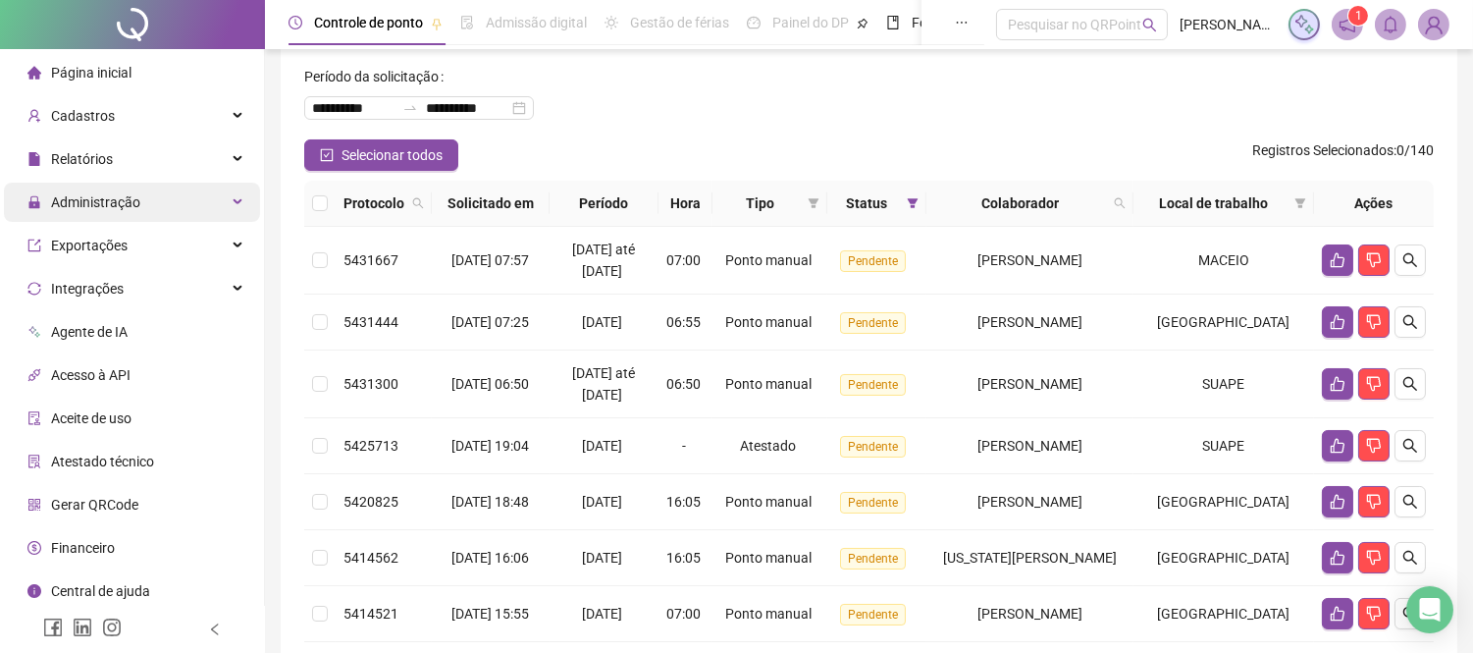
click at [171, 199] on div "Administração" at bounding box center [132, 202] width 256 height 39
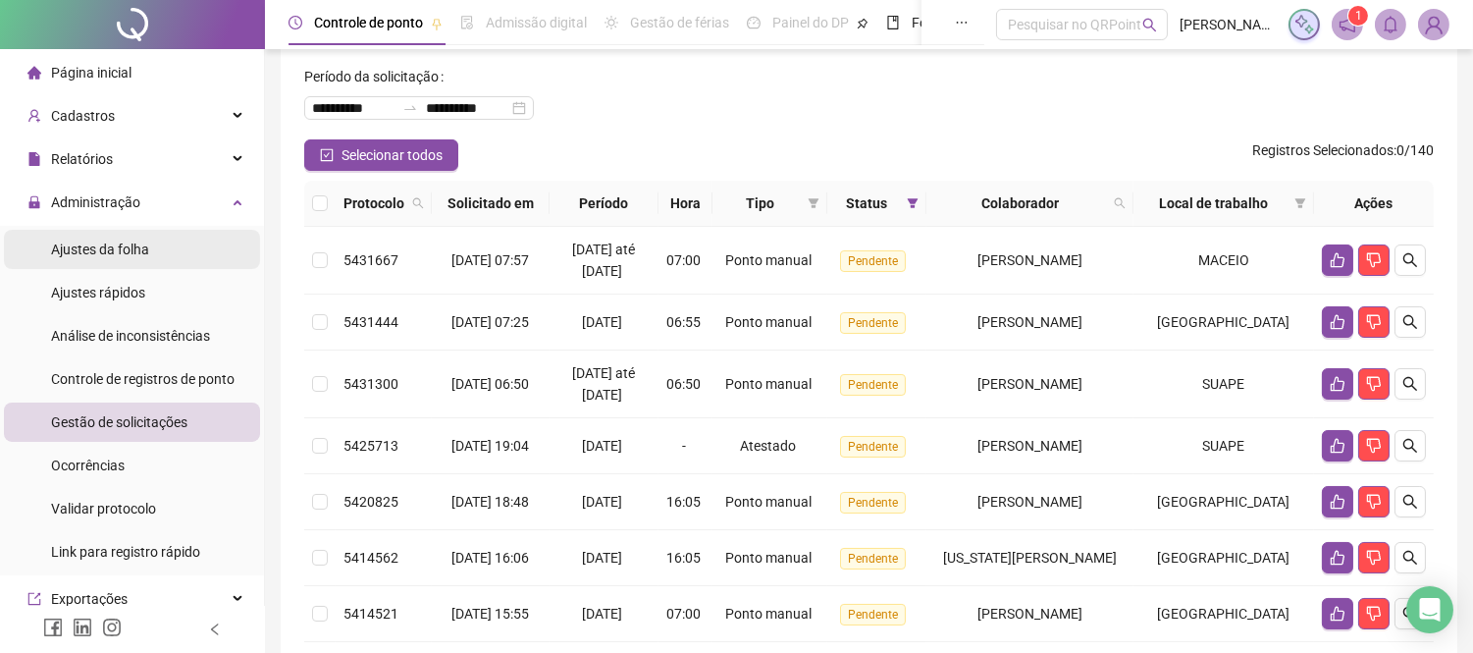
click at [139, 242] on span "Ajustes da folha" at bounding box center [100, 249] width 98 height 16
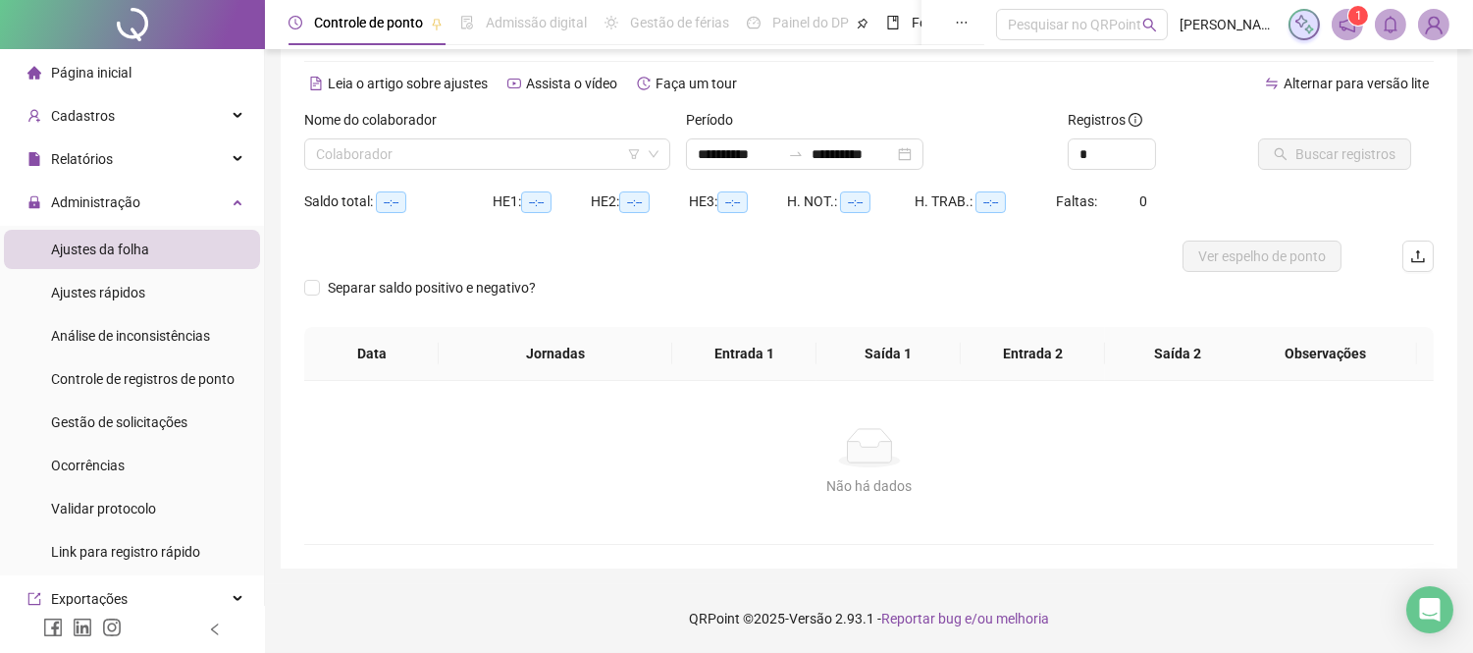
scroll to position [71, 0]
click at [133, 278] on div "Ajustes rápidos" at bounding box center [98, 292] width 94 height 39
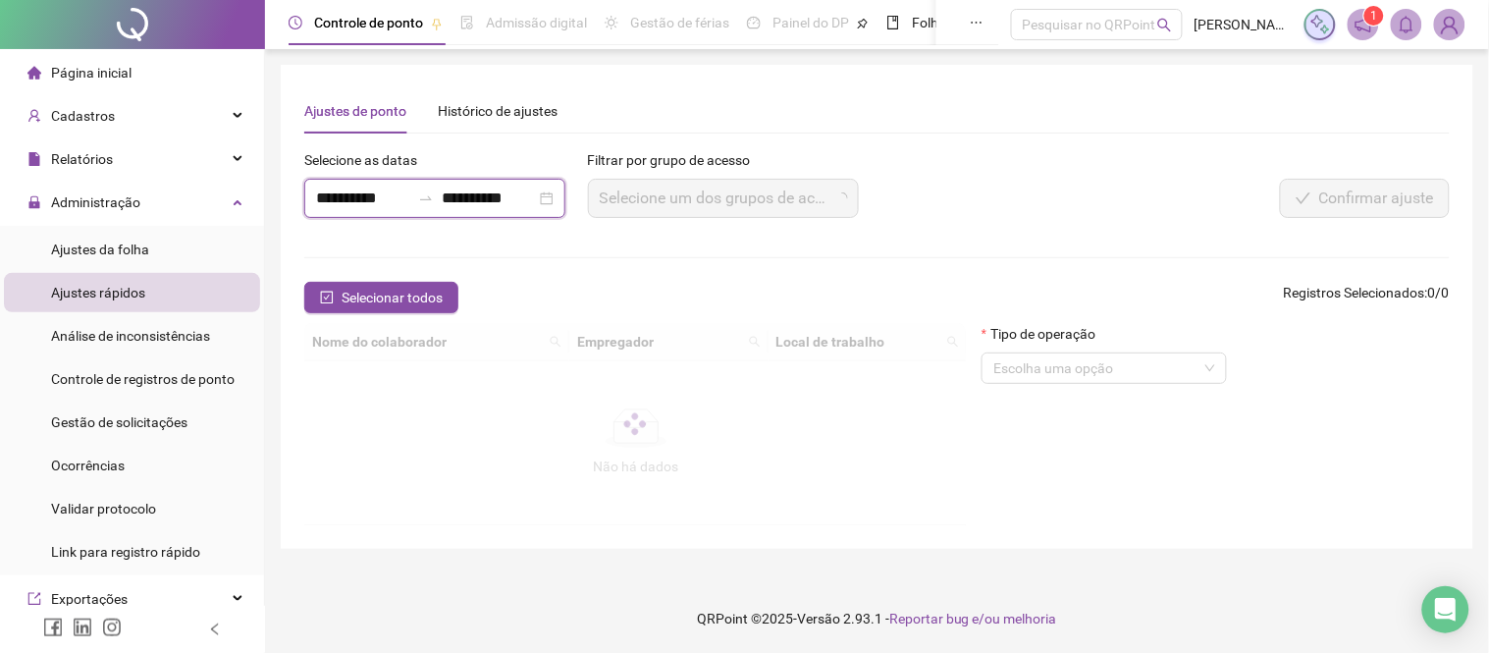
click at [395, 193] on input "**********" at bounding box center [363, 198] width 94 height 24
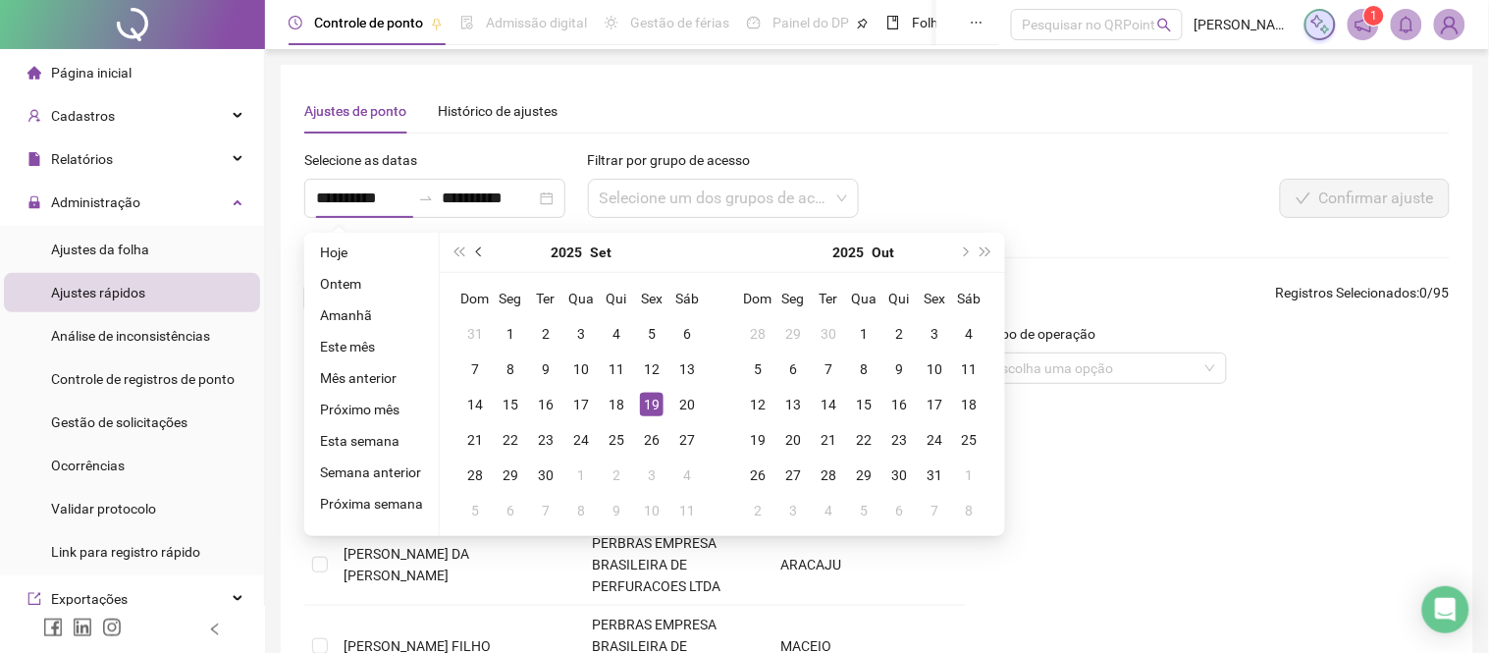
click at [482, 249] on button "prev-year" at bounding box center [480, 252] width 22 height 39
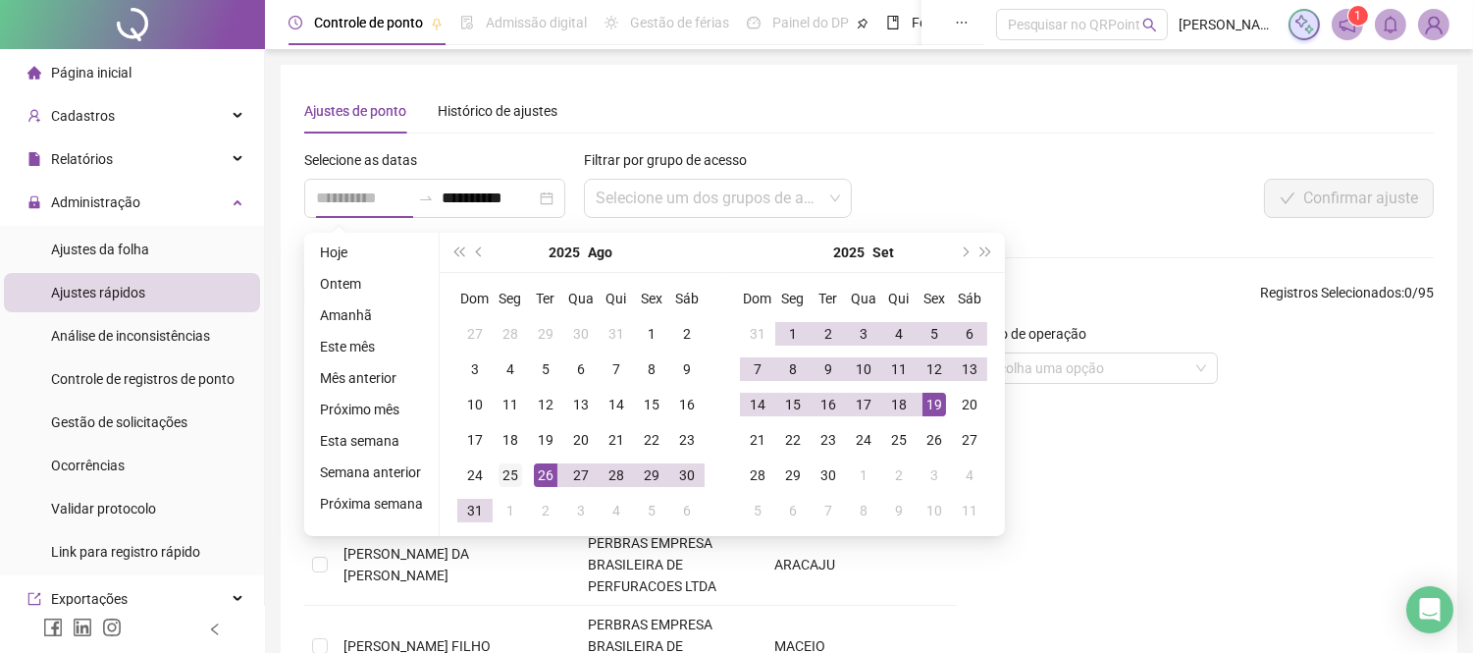
type input "**********"
click at [511, 475] on div "25" at bounding box center [511, 475] width 24 height 24
type input "**********"
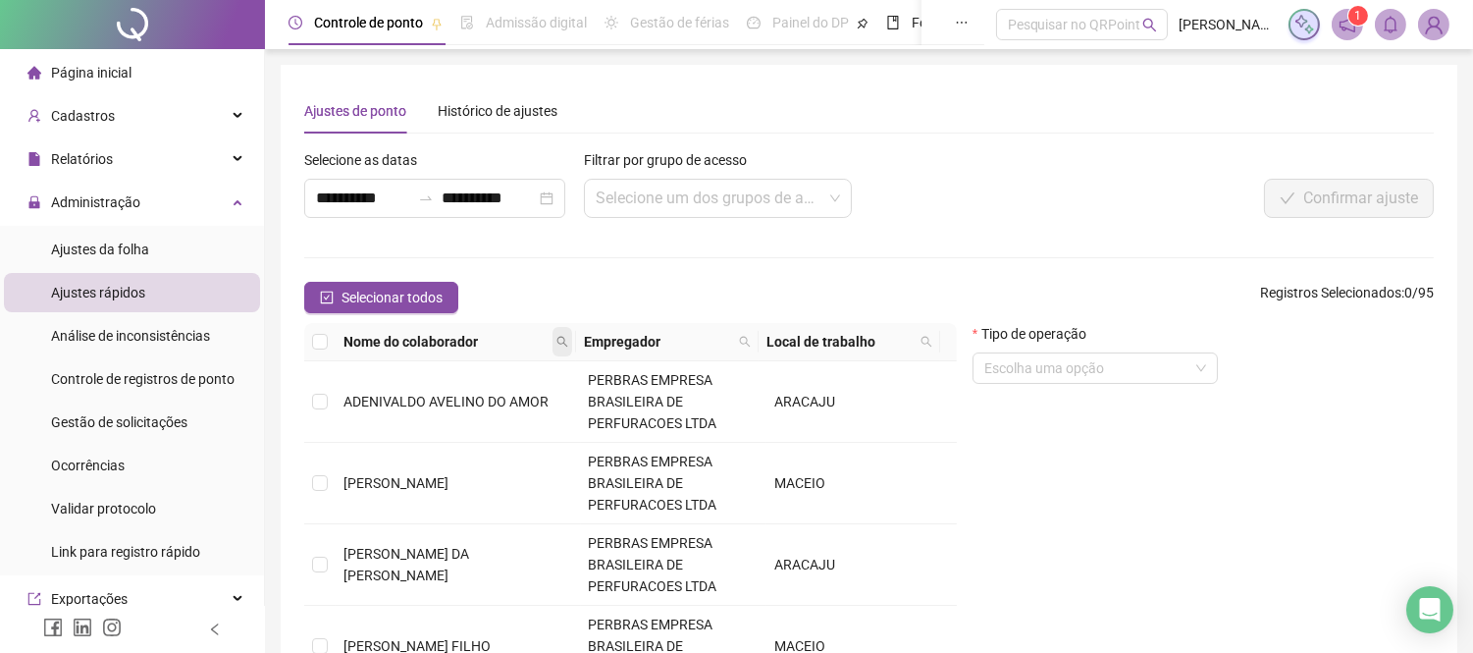
click at [559, 345] on icon "search" at bounding box center [563, 342] width 12 height 12
click at [482, 366] on input "text" at bounding box center [480, 375] width 185 height 31
click at [162, 377] on span "Controle de registros de ponto" at bounding box center [143, 379] width 184 height 16
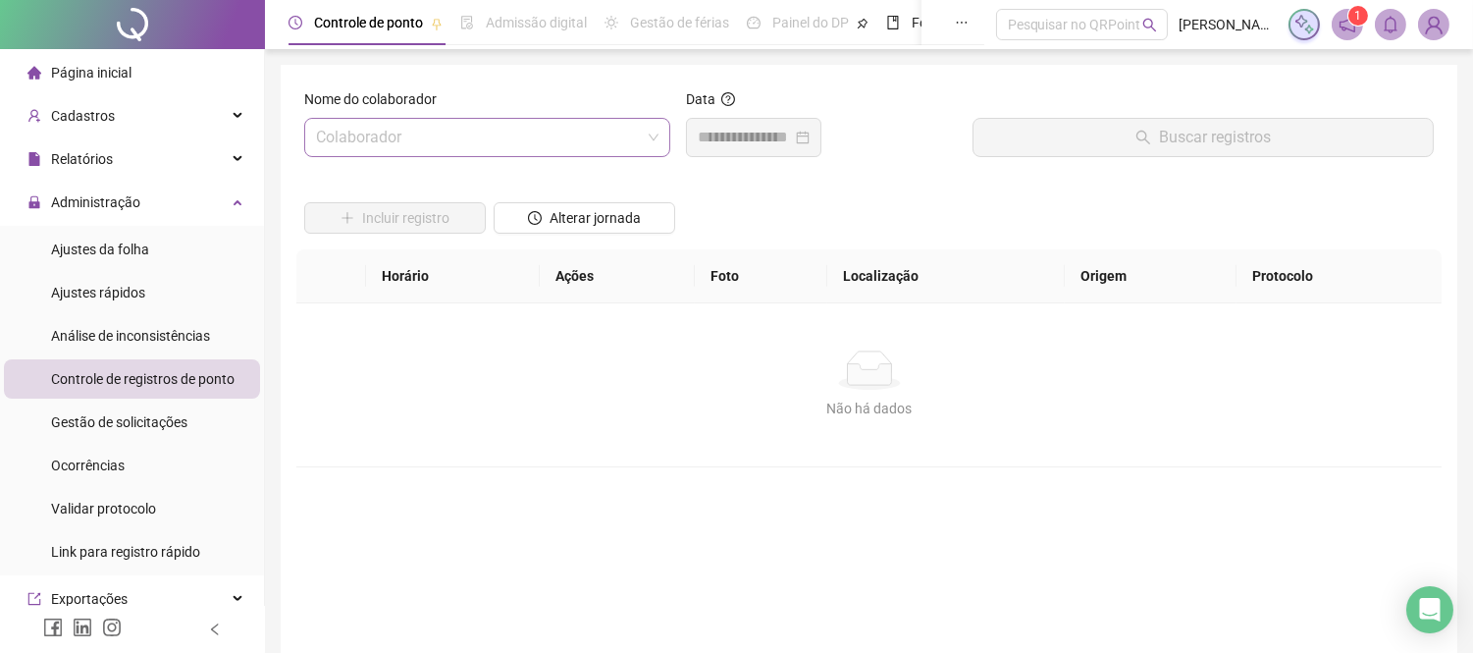
click at [452, 132] on input "search" at bounding box center [478, 137] width 325 height 37
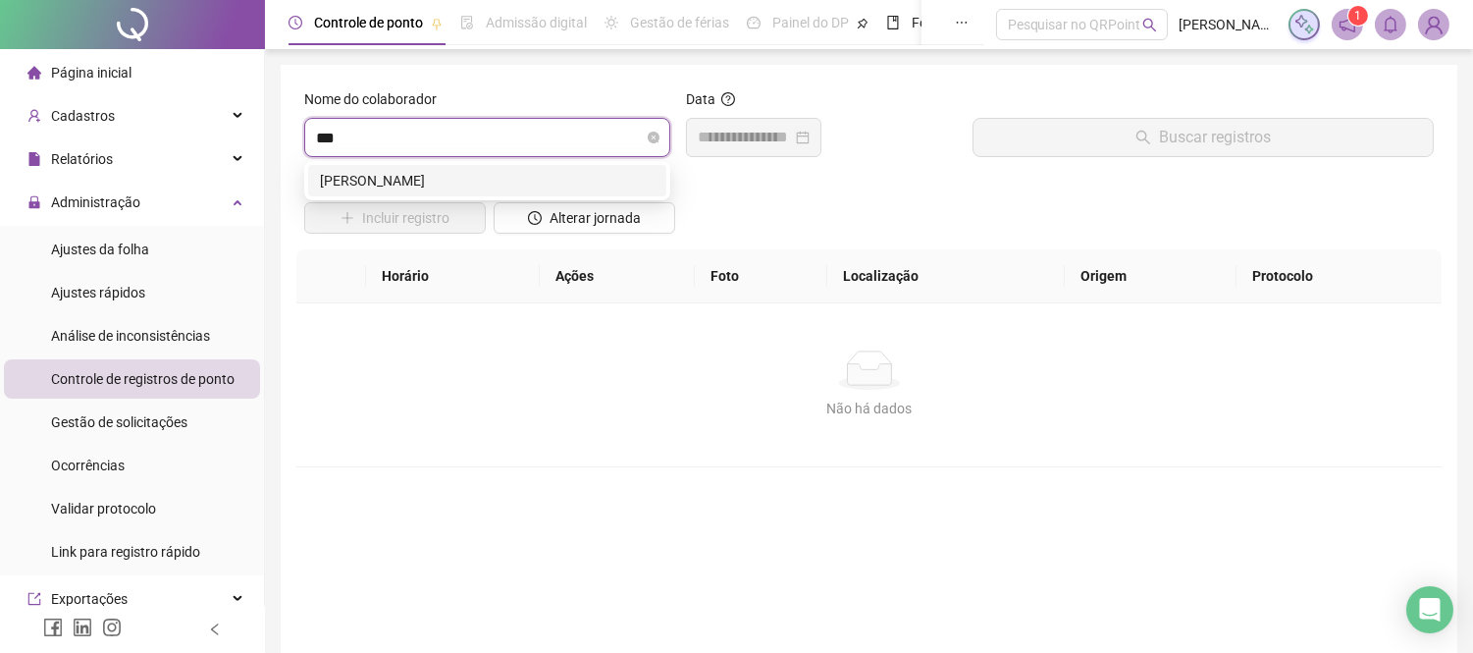
type input "****"
click at [423, 186] on div "[PERSON_NAME]" at bounding box center [487, 181] width 335 height 22
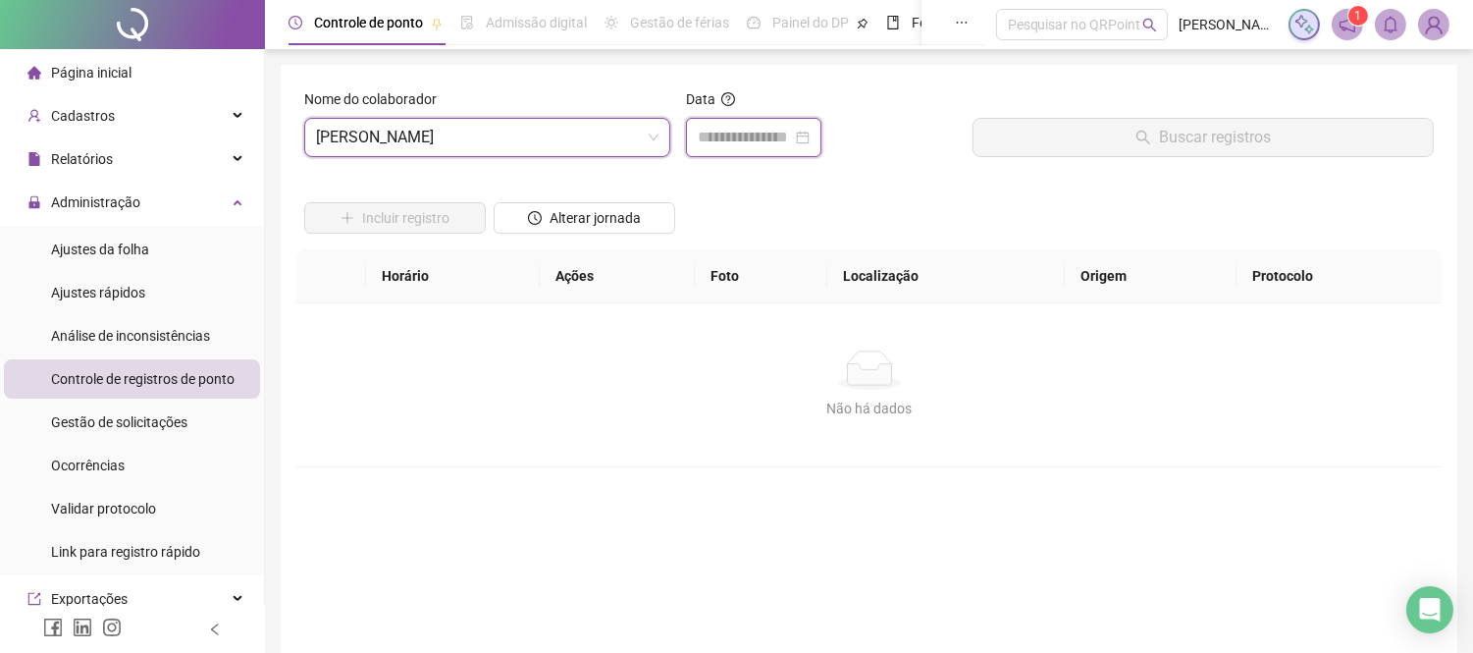
click at [729, 137] on input at bounding box center [745, 138] width 94 height 24
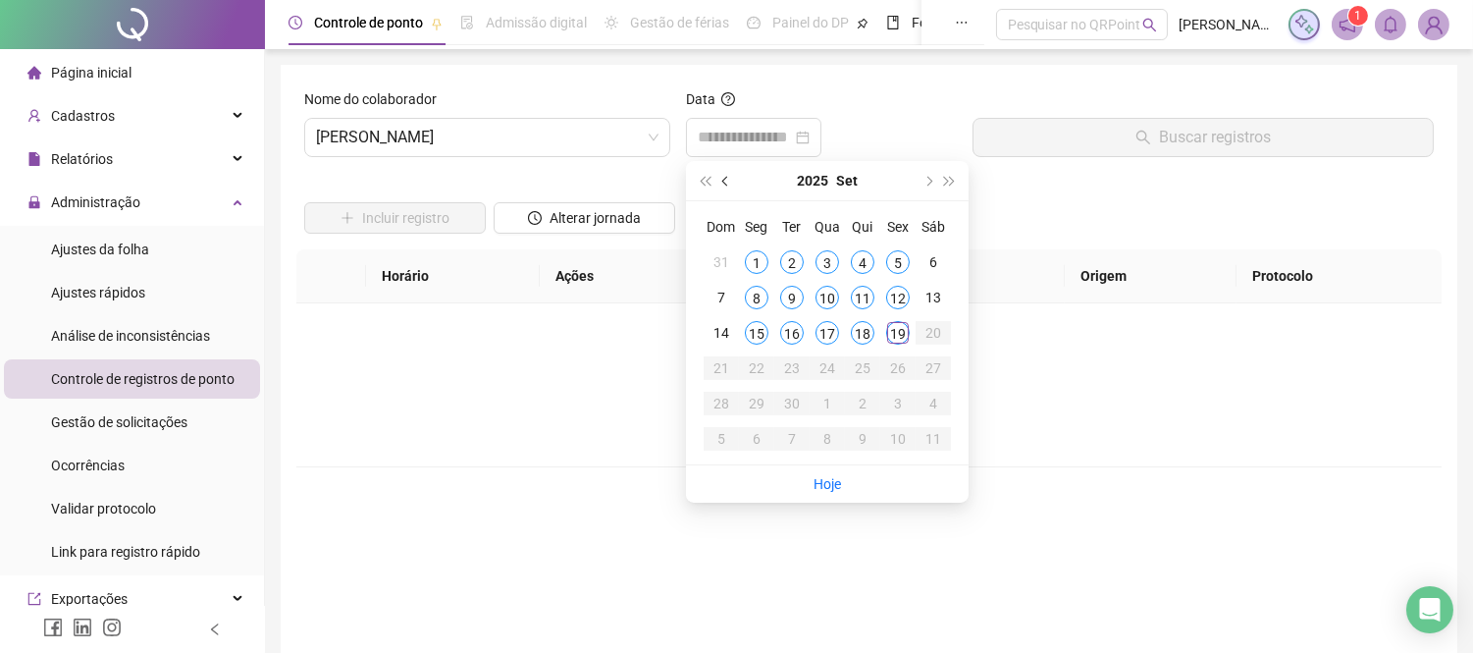
click at [727, 184] on button "prev-year" at bounding box center [727, 180] width 22 height 39
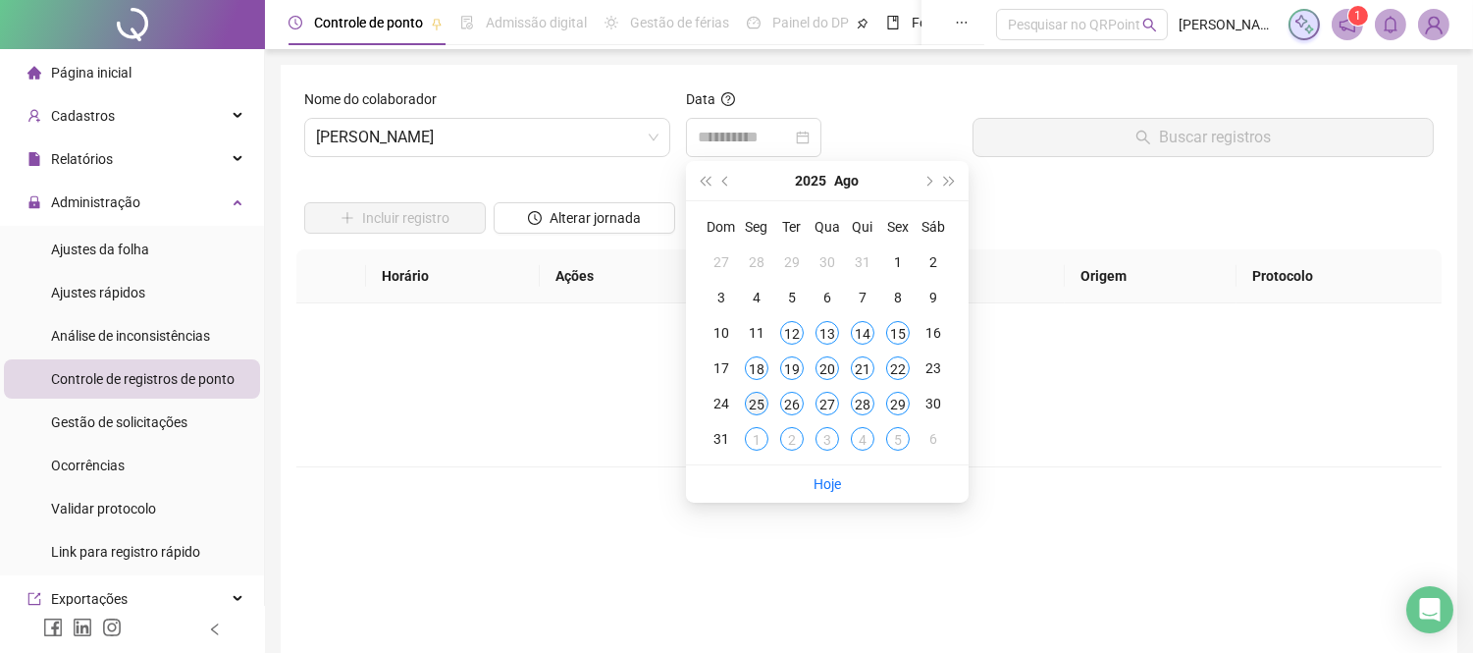
type input "**********"
click at [763, 404] on div "25" at bounding box center [757, 404] width 24 height 24
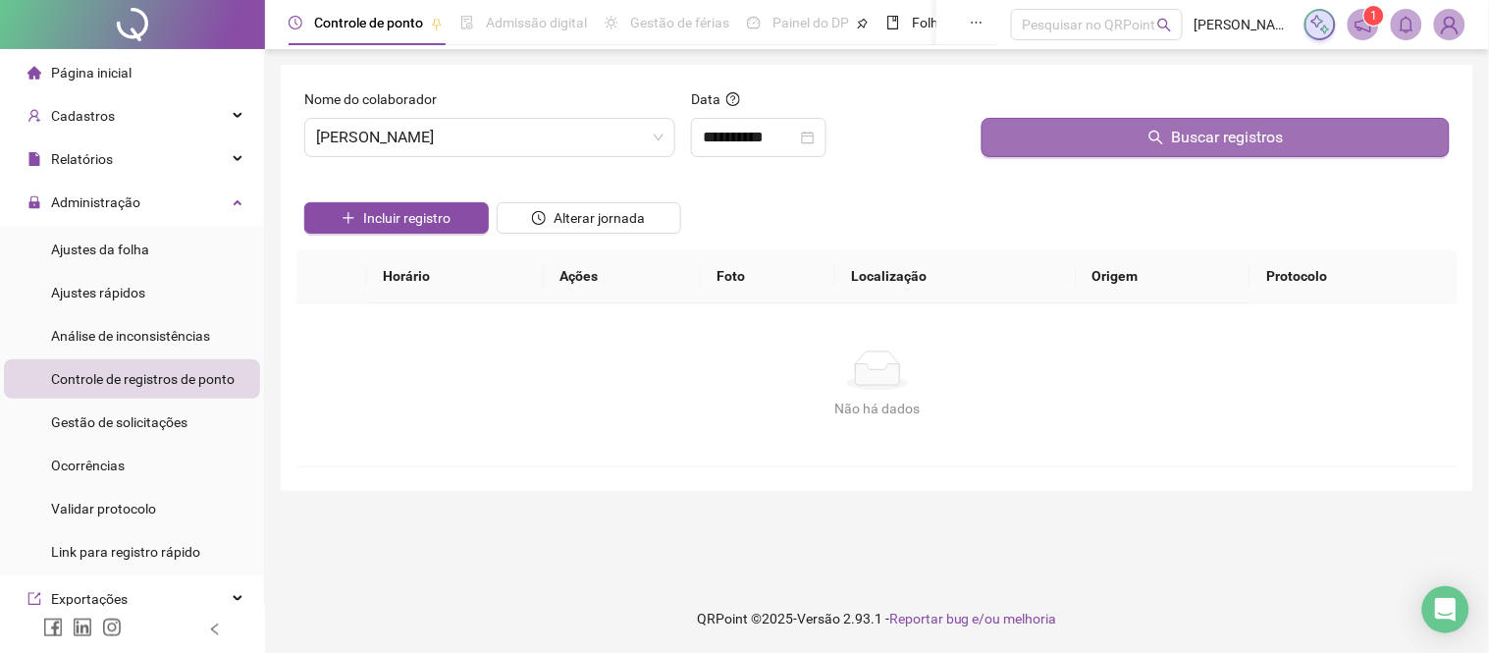
click at [1135, 151] on button "Buscar registros" at bounding box center [1216, 137] width 468 height 39
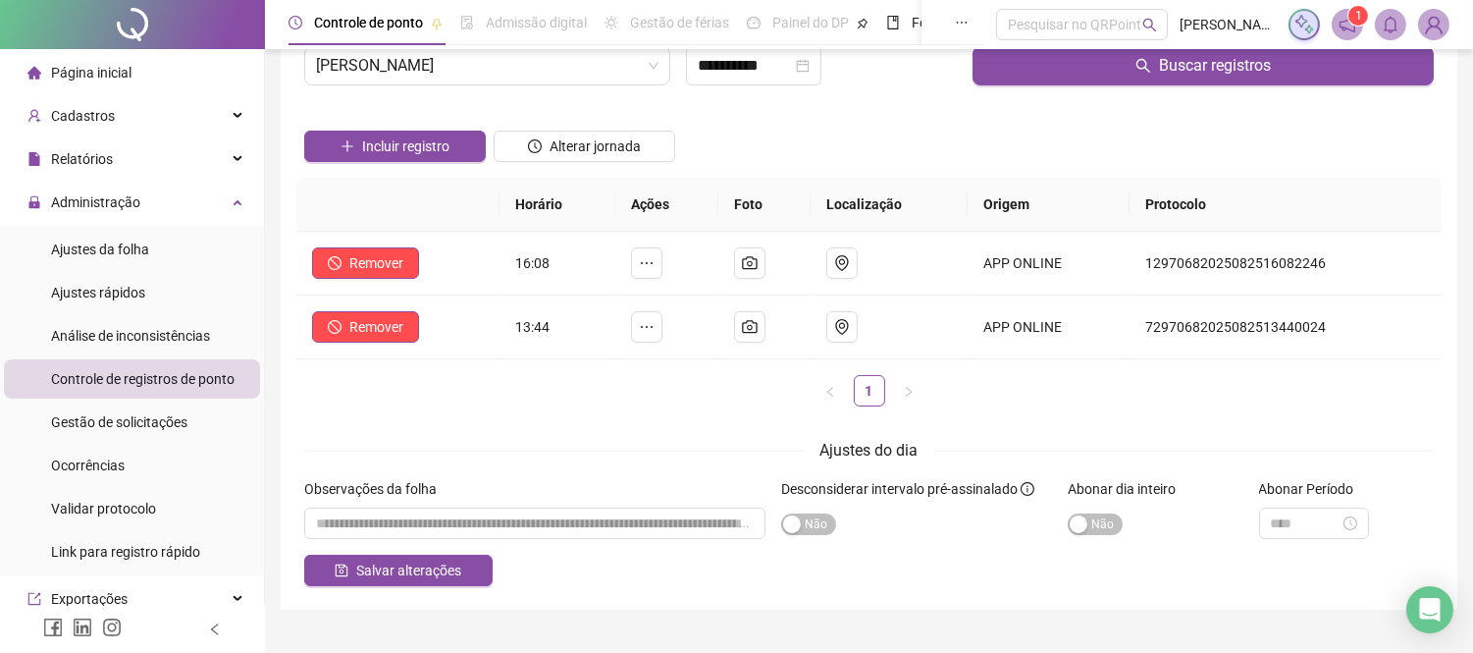
scroll to position [112, 0]
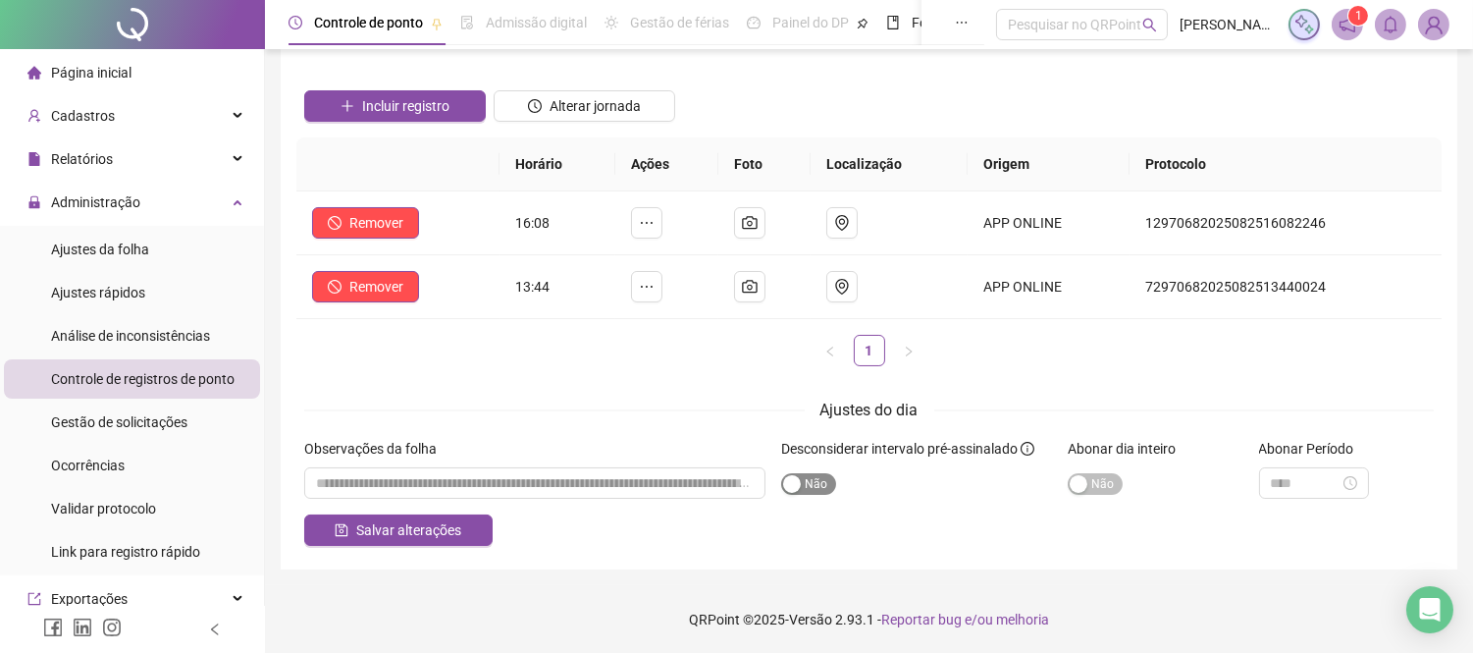
click at [809, 486] on span "Sim Não" at bounding box center [808, 484] width 55 height 22
click at [417, 530] on span "Salvar alterações" at bounding box center [408, 530] width 105 height 22
click at [90, 428] on span "Gestão de solicitações" at bounding box center [119, 422] width 136 height 16
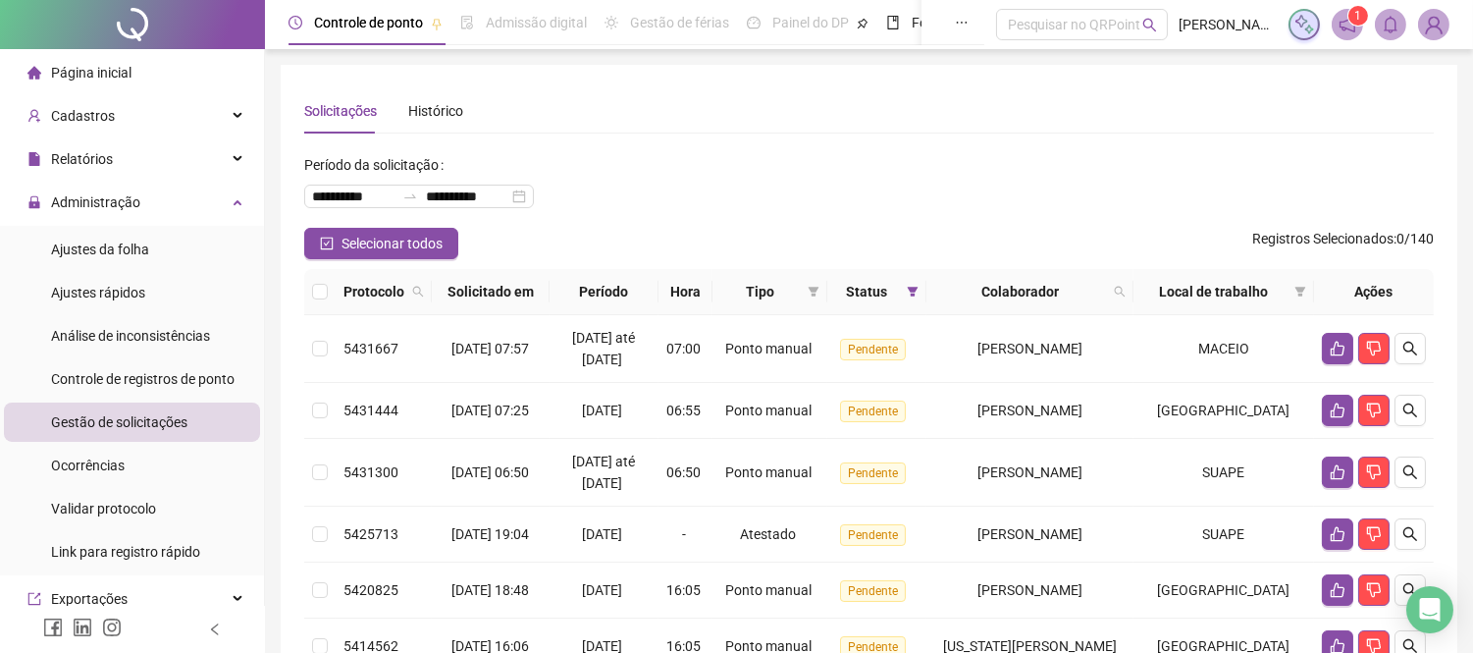
click at [105, 70] on span "Página inicial" at bounding box center [91, 73] width 80 height 16
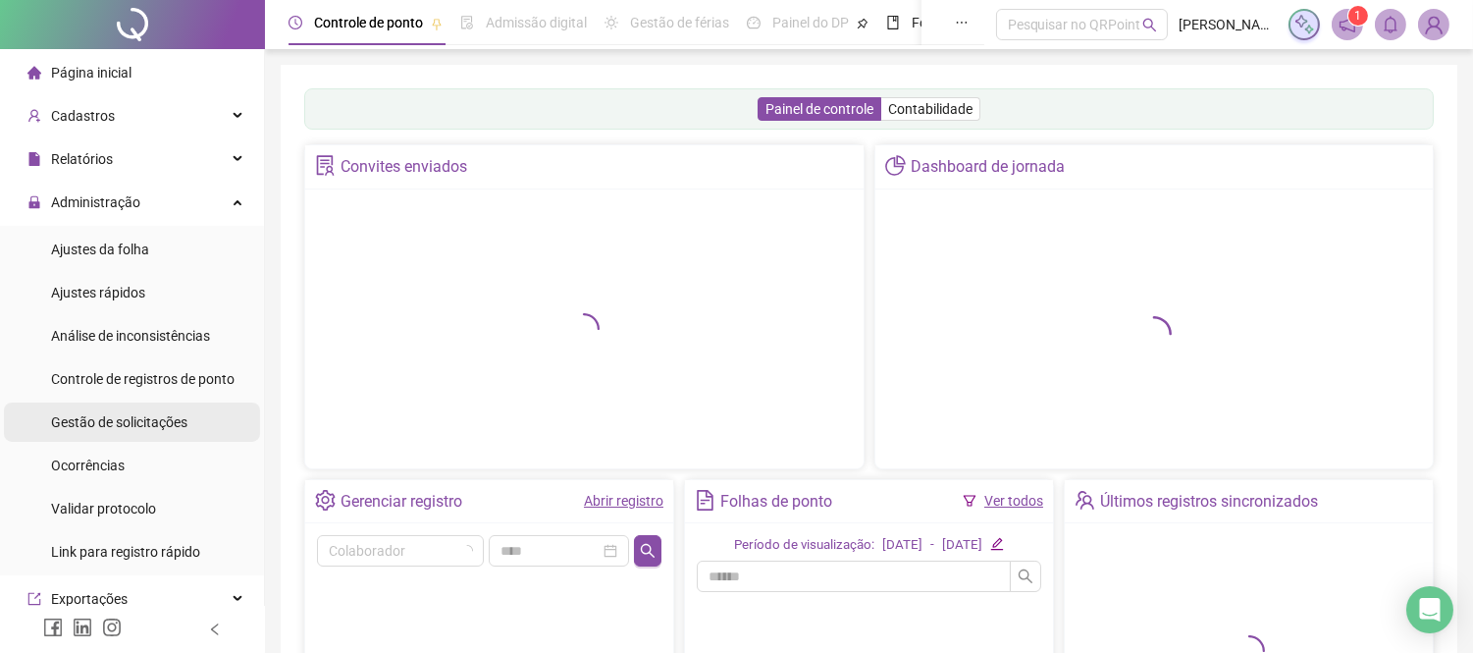
click at [121, 425] on span "Gestão de solicitações" at bounding box center [119, 422] width 136 height 16
